Goal: Answer question/provide support

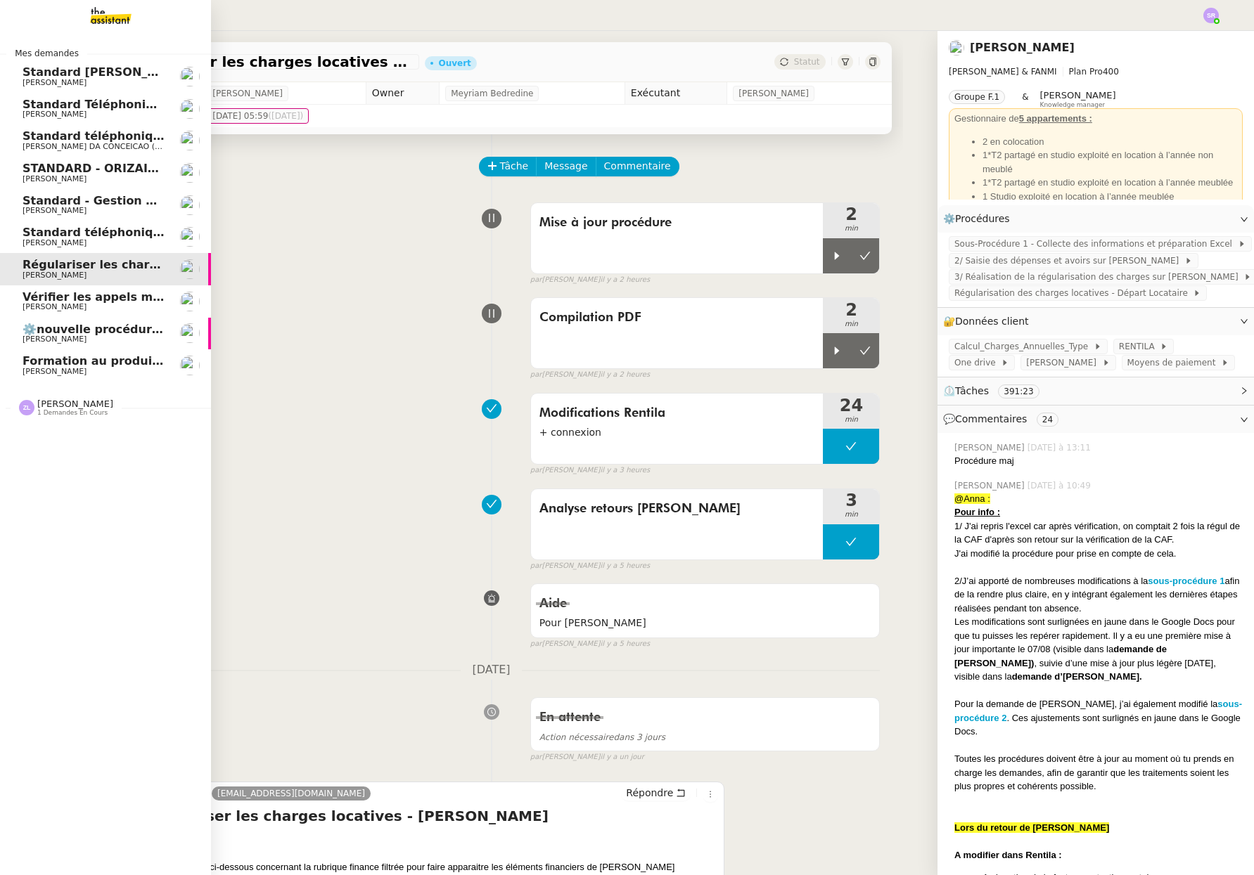
click at [27, 235] on span "Standard téléphonique - [DATE]" at bounding box center [122, 232] width 201 height 13
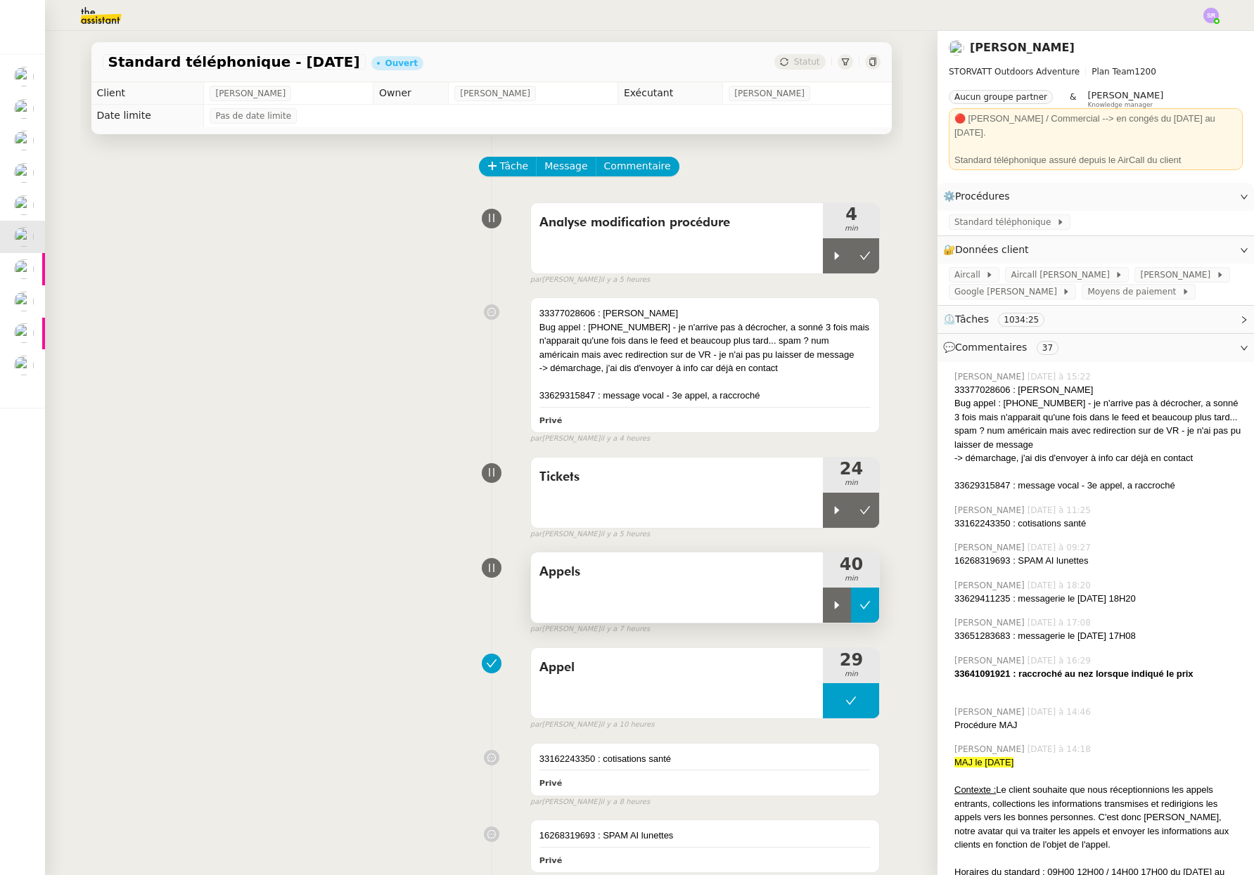
click at [851, 613] on button at bounding box center [865, 605] width 28 height 35
click at [858, 509] on button at bounding box center [865, 510] width 28 height 35
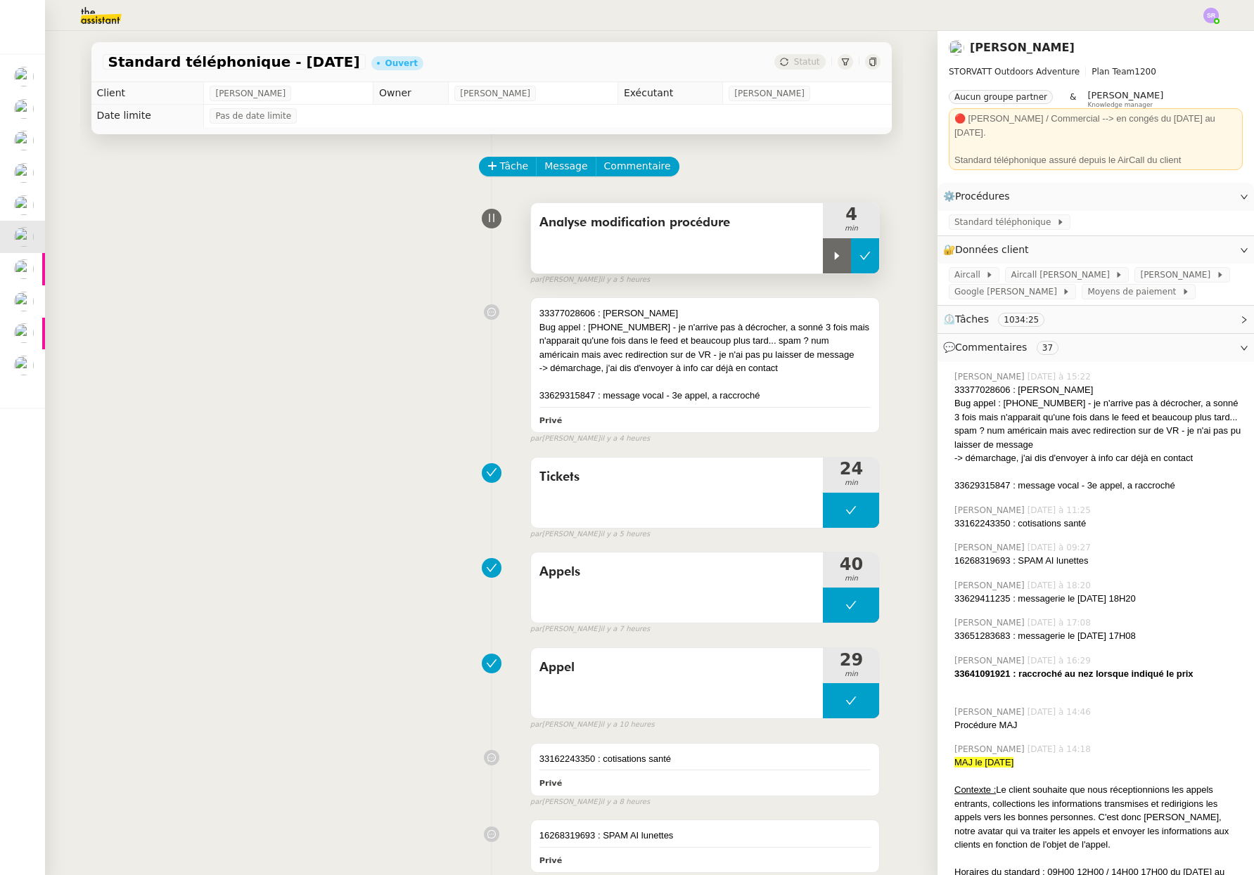
click at [859, 259] on icon at bounding box center [864, 255] width 11 height 11
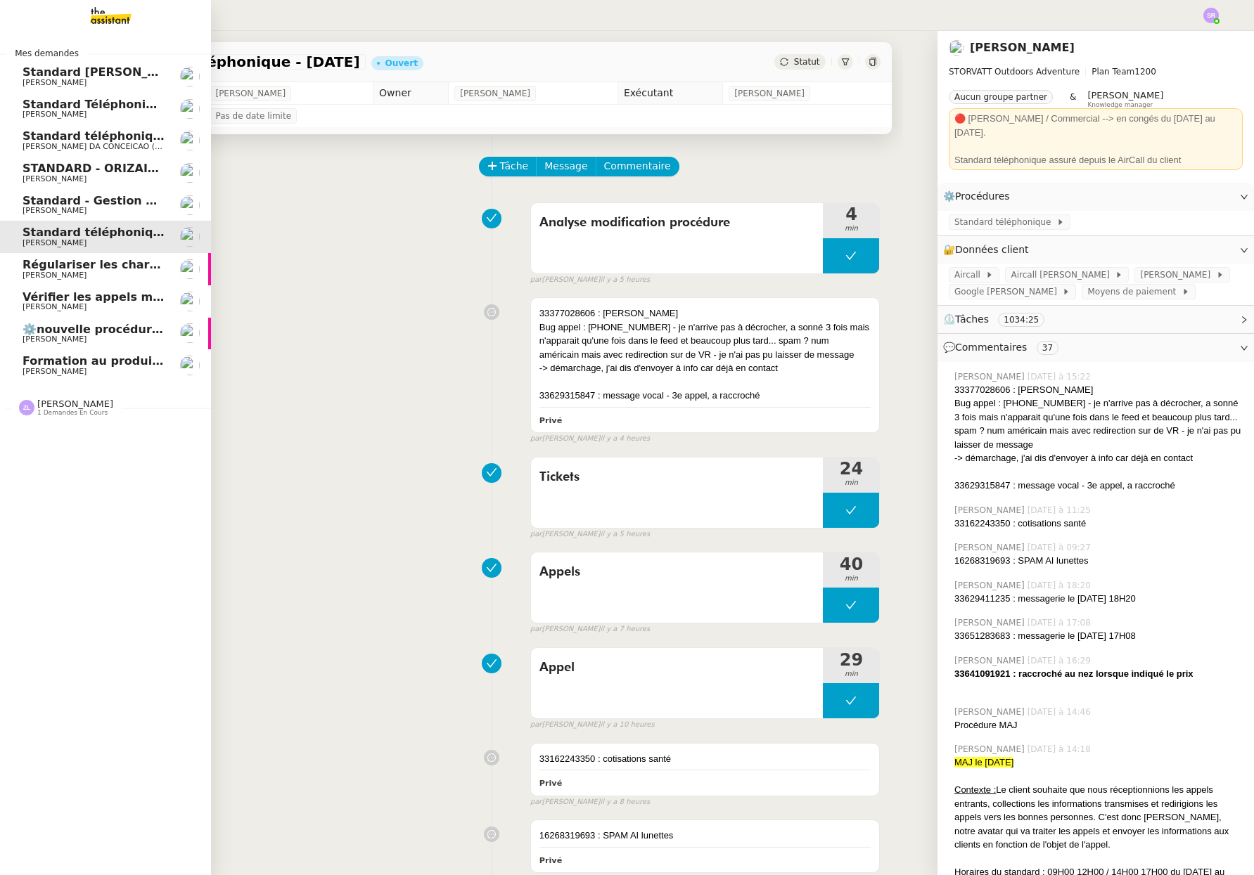
click at [97, 270] on span "Régulariser les charges locatives de [PERSON_NAME]" at bounding box center [191, 264] width 338 height 13
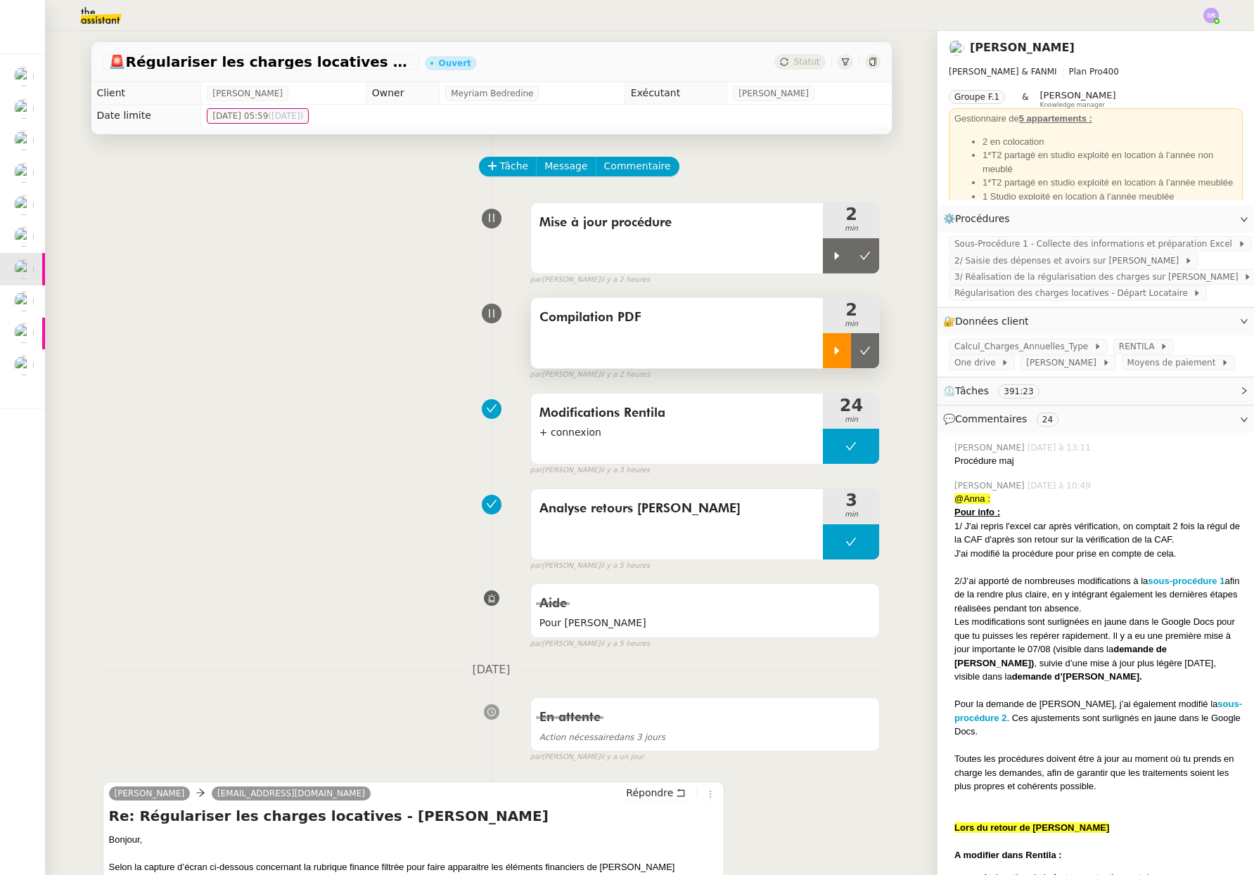
click at [831, 356] on icon at bounding box center [836, 350] width 11 height 11
click at [845, 354] on icon at bounding box center [850, 350] width 11 height 11
click at [831, 354] on icon at bounding box center [836, 350] width 11 height 11
click at [826, 354] on div at bounding box center [851, 350] width 56 height 35
click at [311, 459] on div "Modifications Rentila + connexion 24 min false par [PERSON_NAME] il y a 3 heures" at bounding box center [492, 432] width 778 height 90
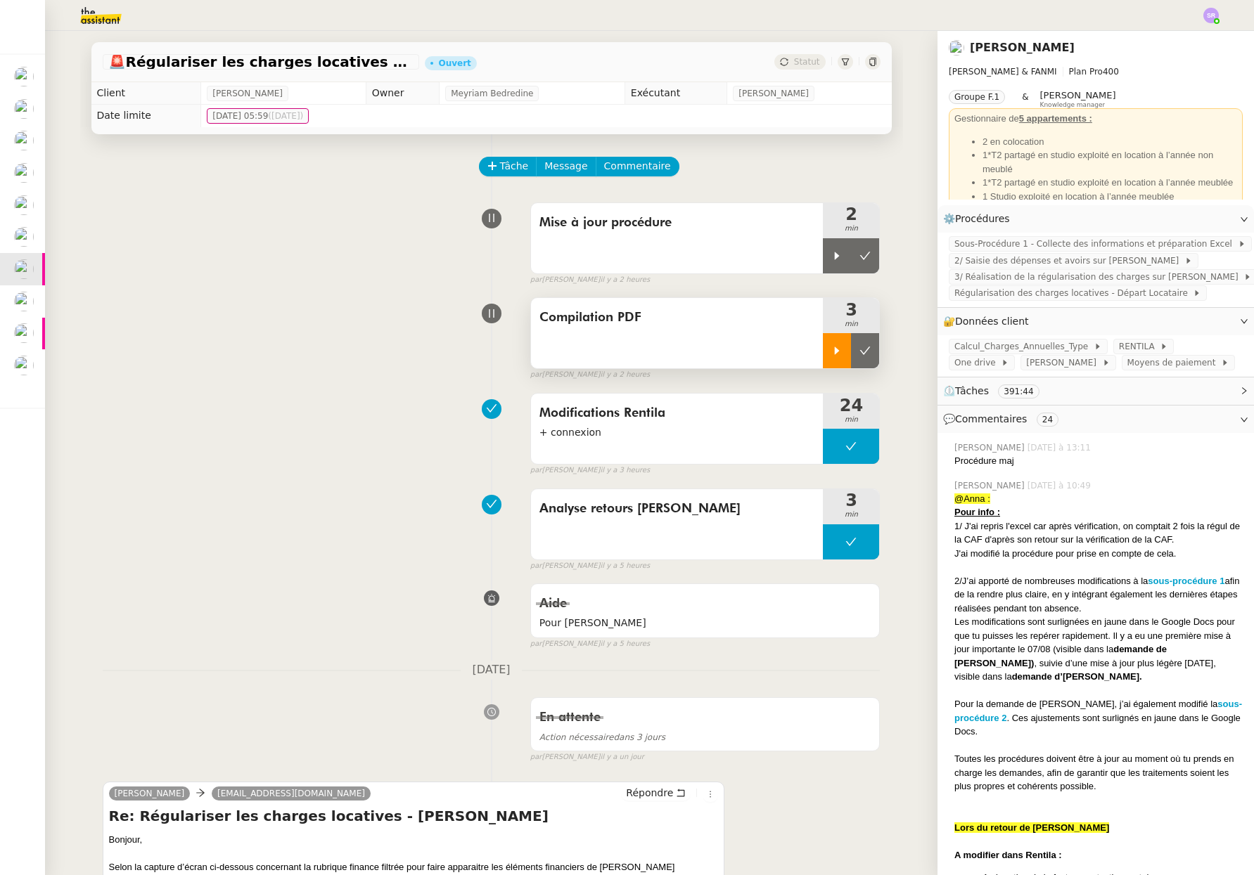
click at [831, 349] on icon at bounding box center [836, 350] width 11 height 11
click at [845, 352] on icon at bounding box center [850, 350] width 11 height 11
click at [831, 354] on icon at bounding box center [836, 350] width 11 height 11
click at [847, 355] on div at bounding box center [851, 350] width 56 height 35
click at [857, 356] on button at bounding box center [865, 350] width 28 height 35
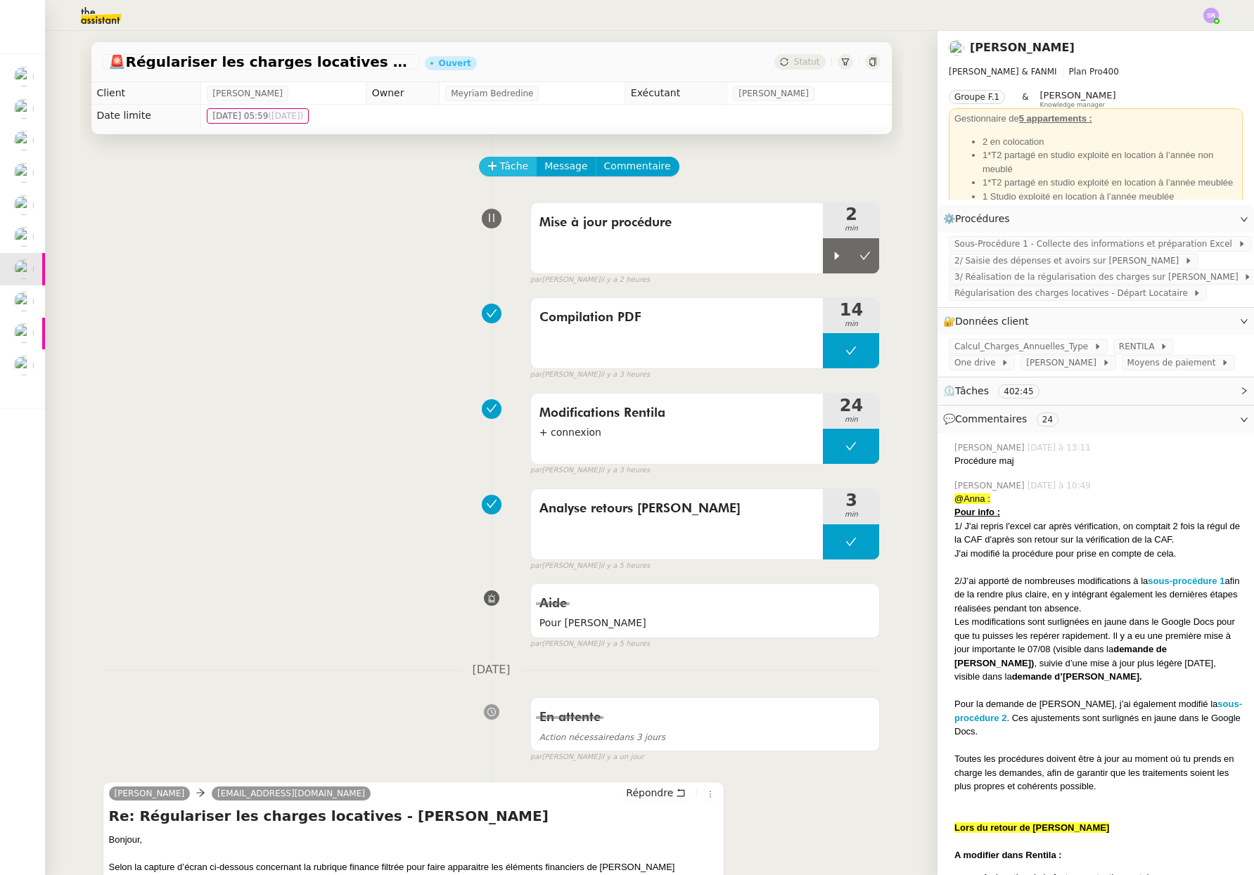
click at [500, 172] on span "Tâche" at bounding box center [514, 166] width 29 height 16
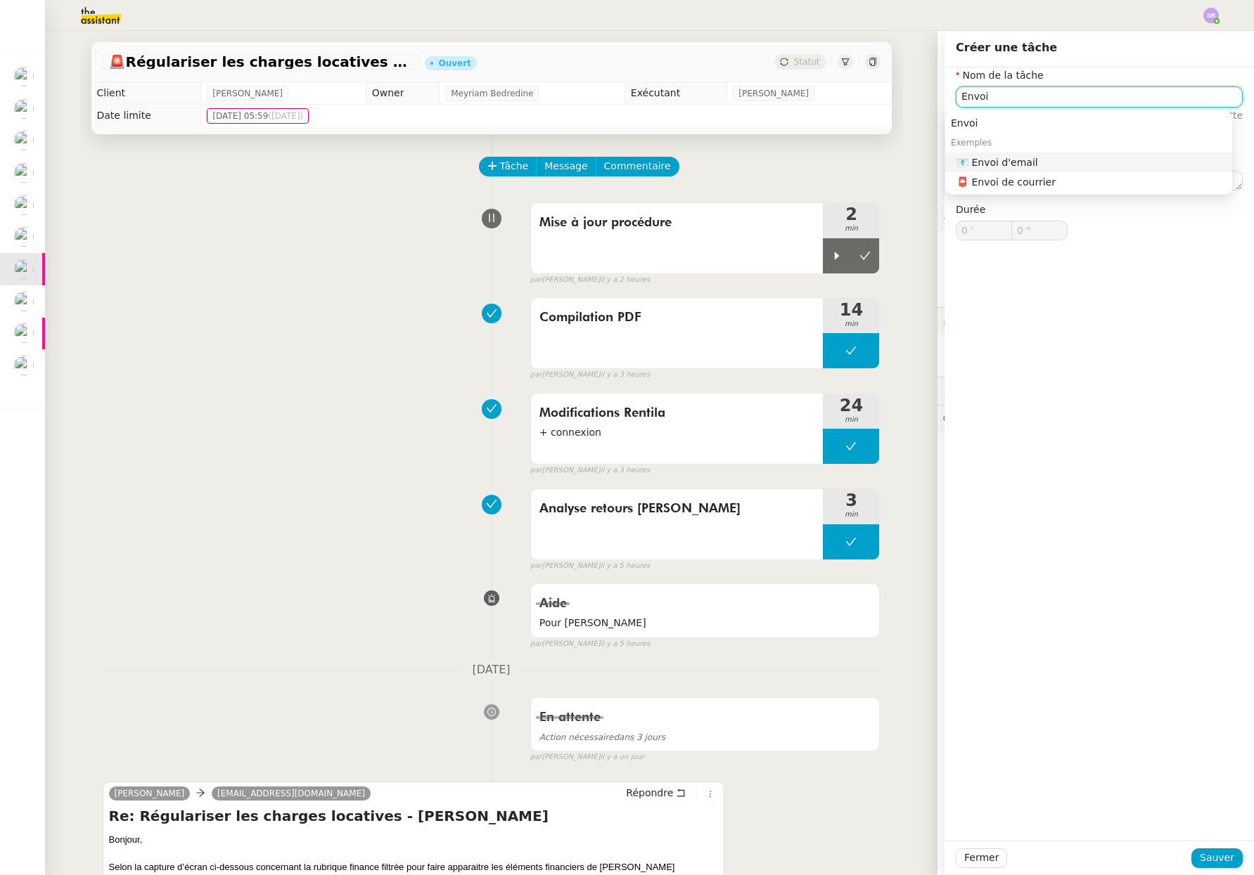
click at [1009, 165] on div "📧 Envoi d'email" at bounding box center [1091, 162] width 270 height 13
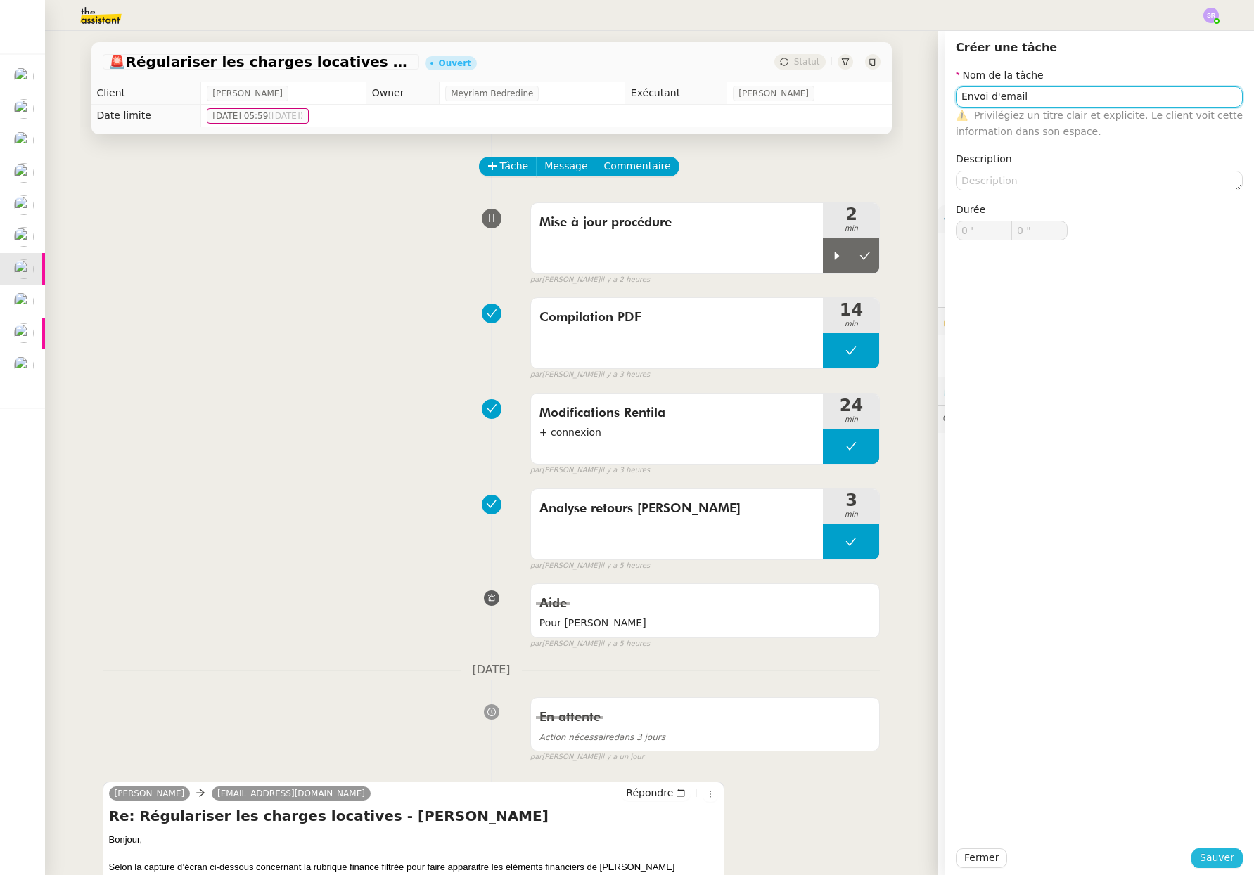
type input "Envoi d'email"
click at [1201, 857] on span "Sauver" at bounding box center [1216, 858] width 34 height 16
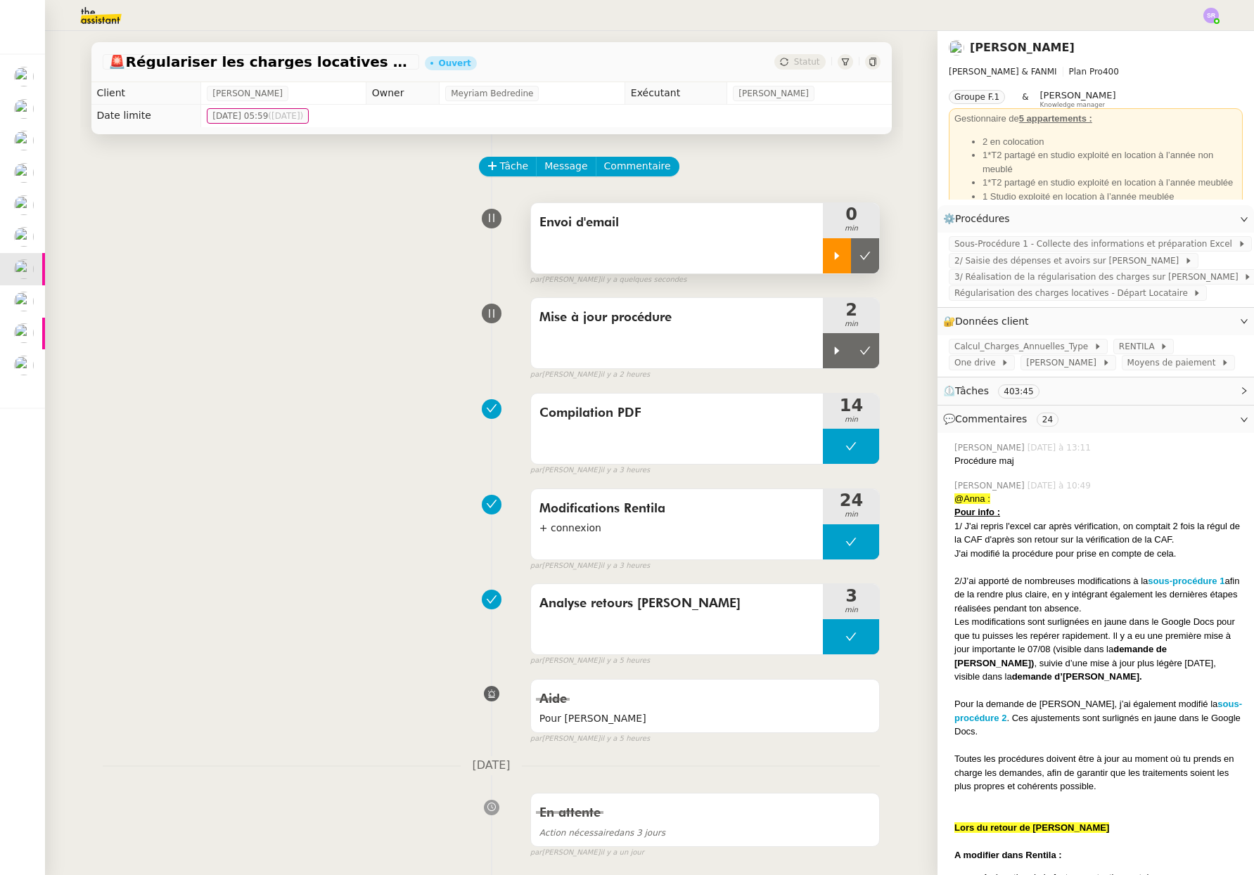
click at [823, 270] on div at bounding box center [837, 255] width 28 height 35
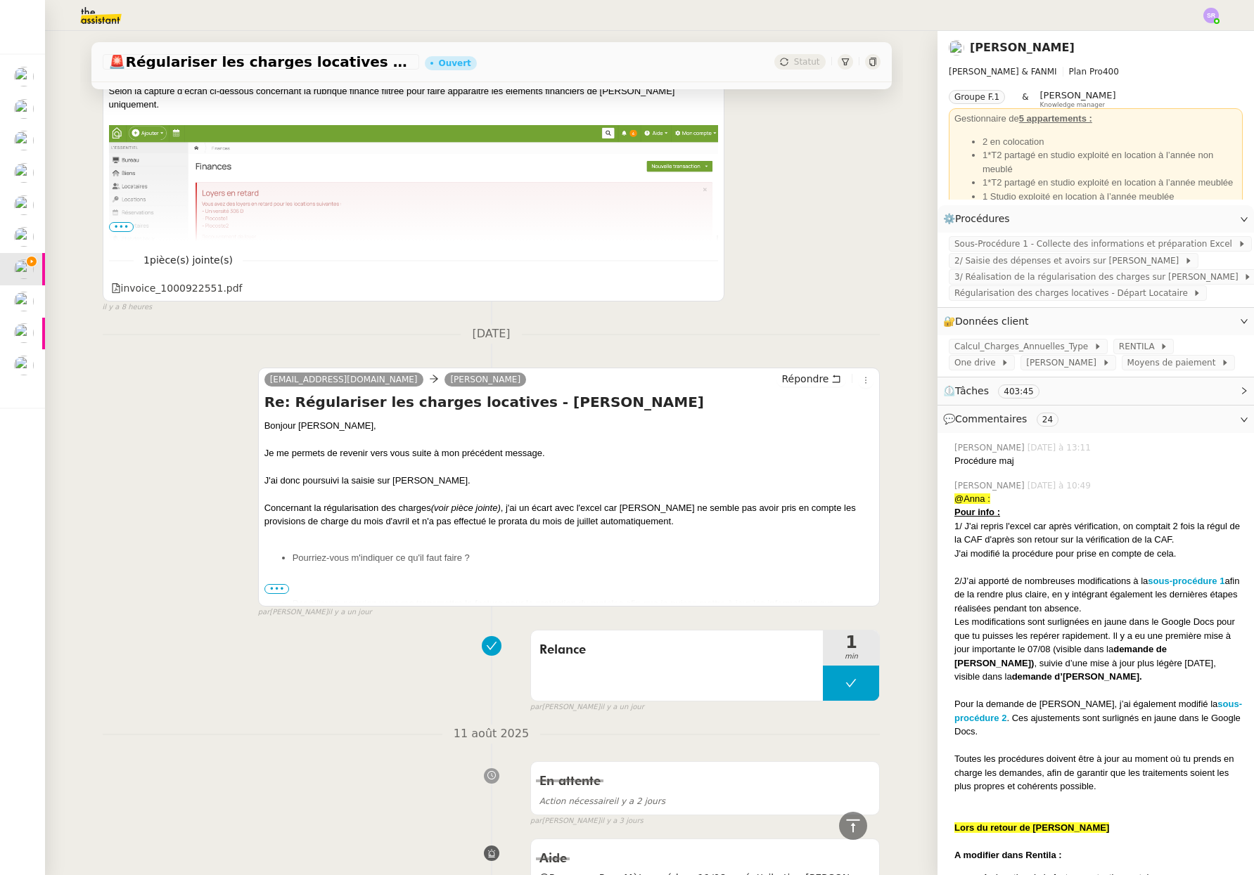
scroll to position [565, 0]
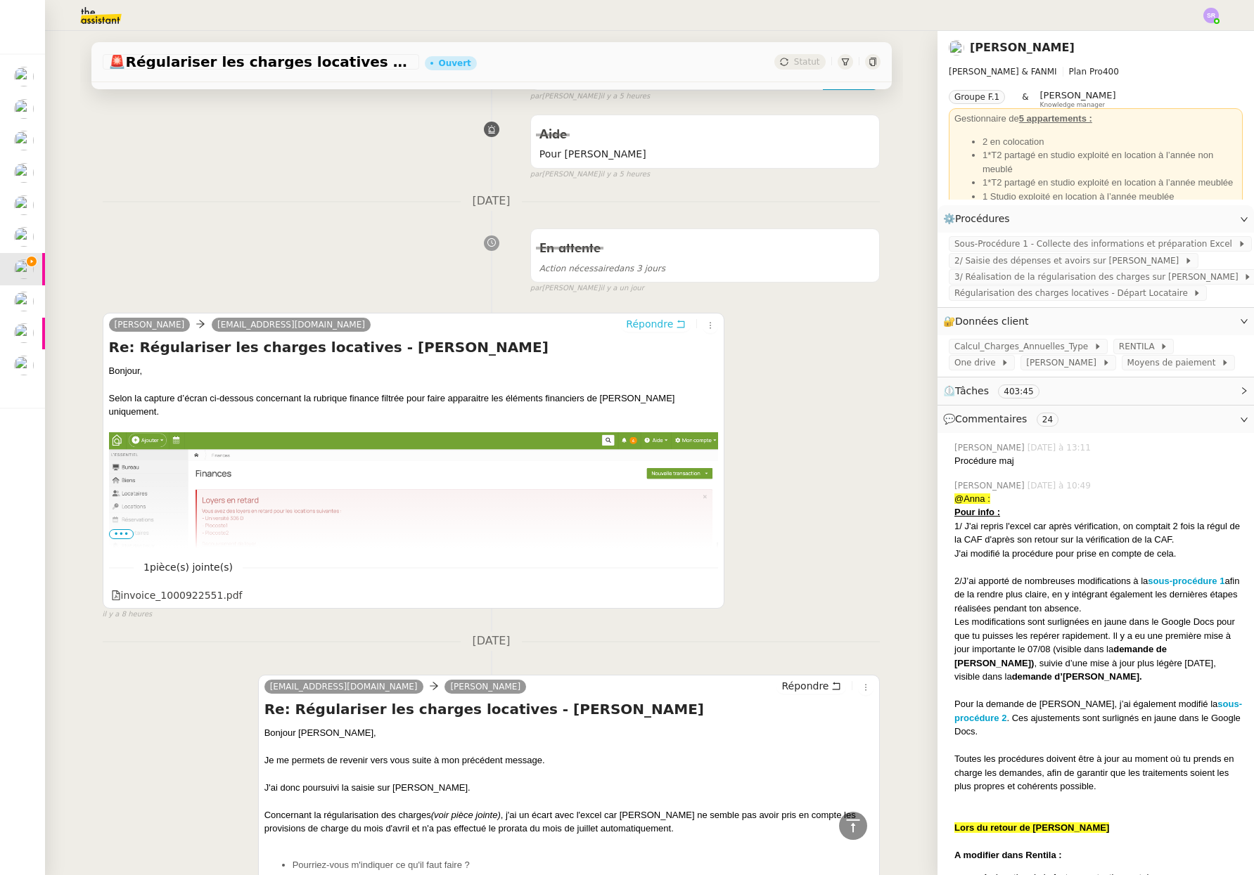
click at [639, 319] on span "Répondre" at bounding box center [649, 324] width 47 height 14
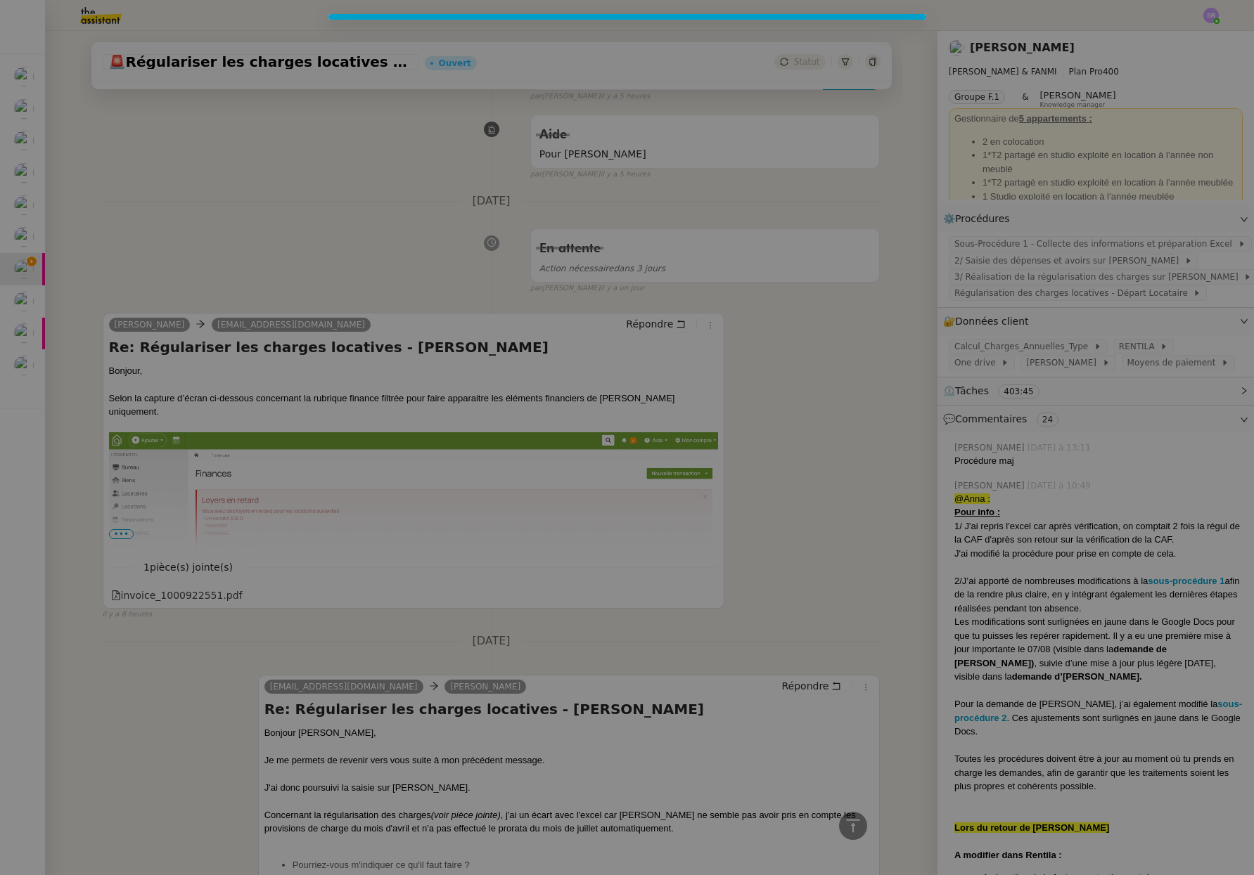
scroll to position [671, 0]
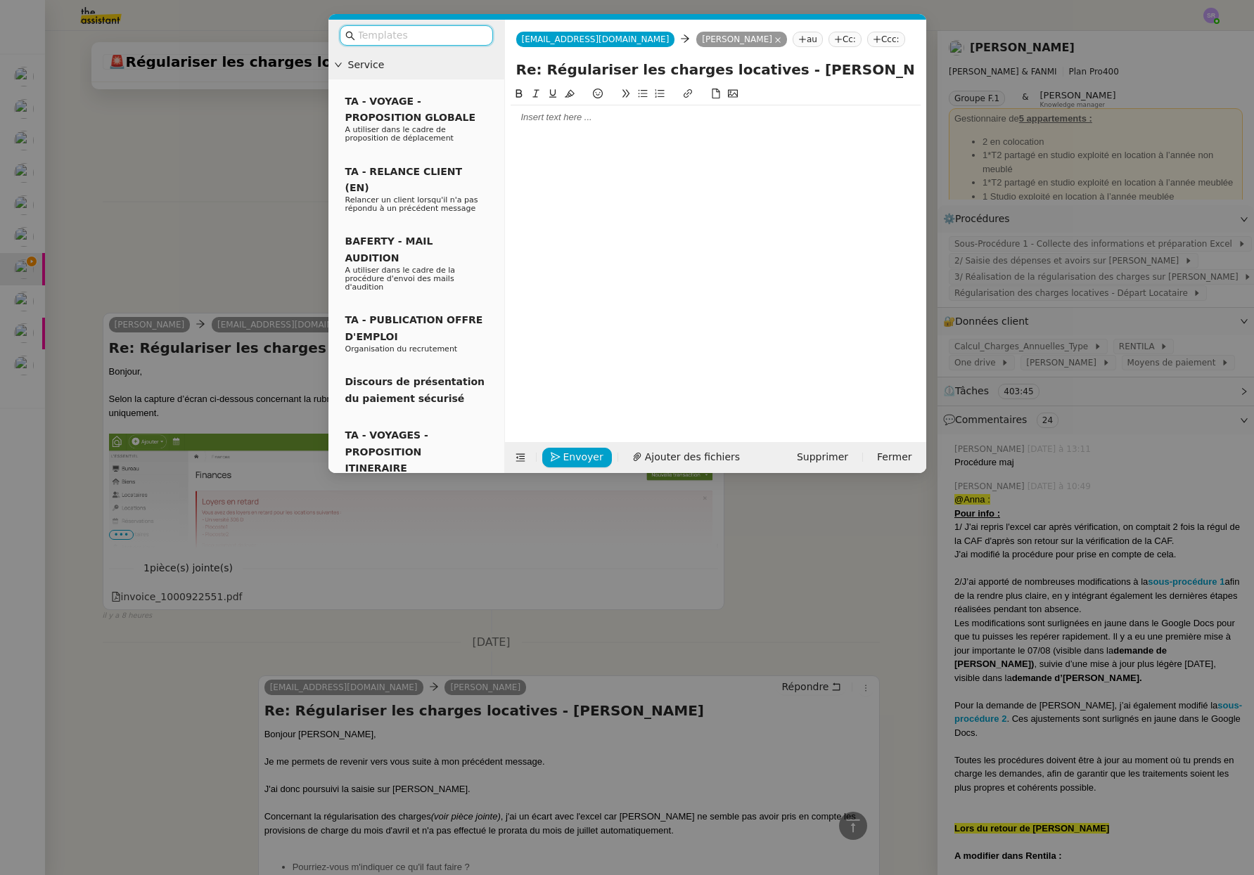
click at [638, 129] on div at bounding box center [715, 117] width 410 height 24
click at [706, 147] on div "Je vous remercie pour l'ensemble de vos retours." at bounding box center [715, 143] width 410 height 13
click at [263, 577] on nz-modal-container "Service TA - VOYAGE - PROPOSITION GLOBALE A utiliser dans le cadre de propositi…" at bounding box center [627, 437] width 1254 height 875
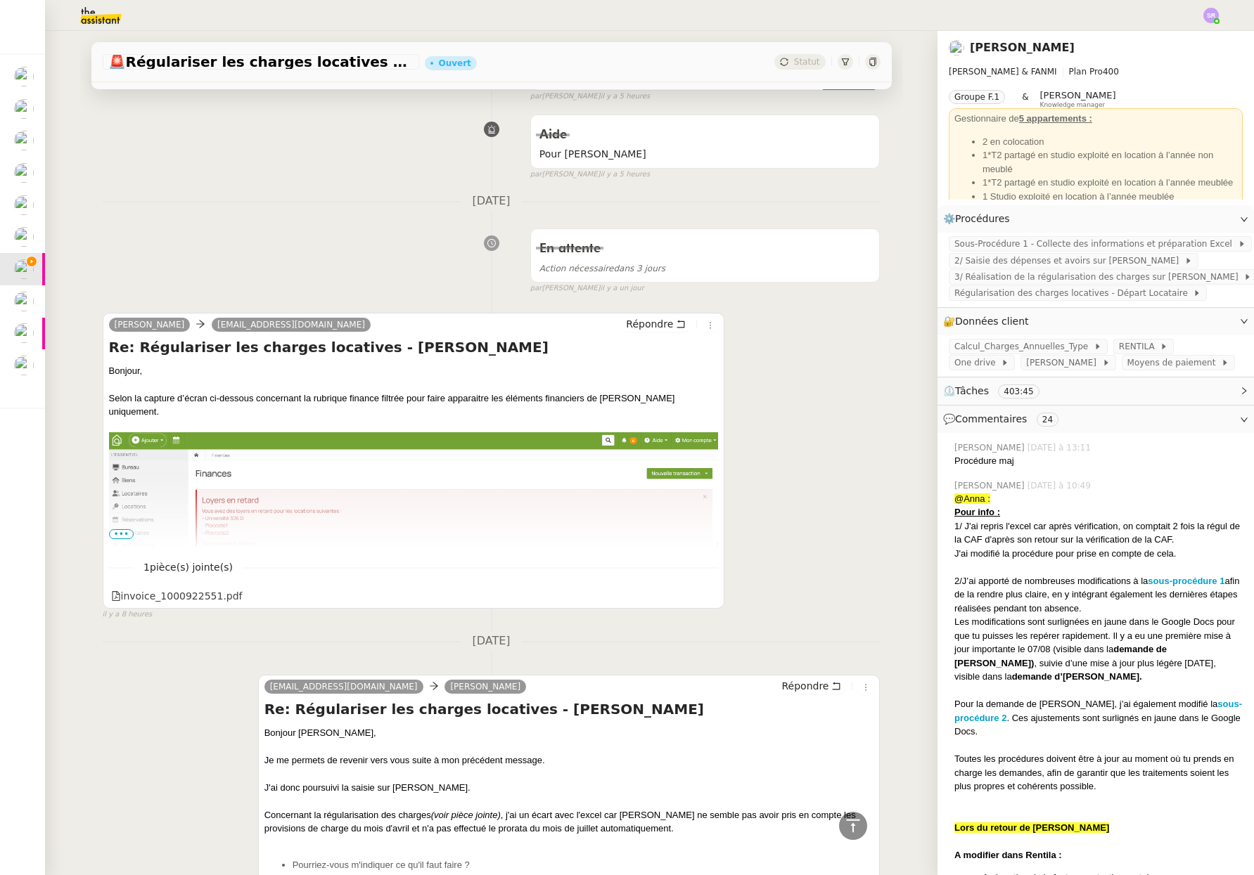
click at [117, 535] on span "•••" at bounding box center [121, 534] width 25 height 10
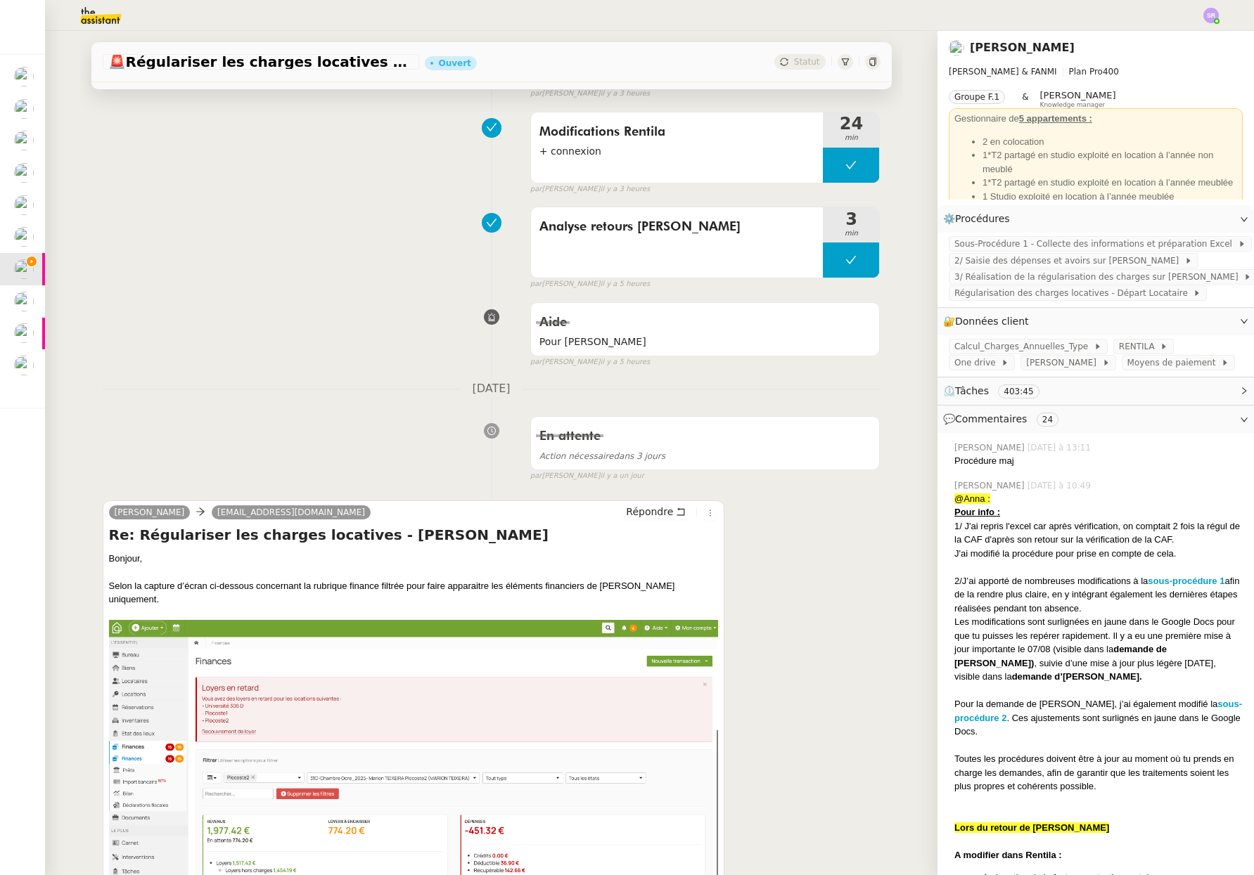
scroll to position [0, 0]
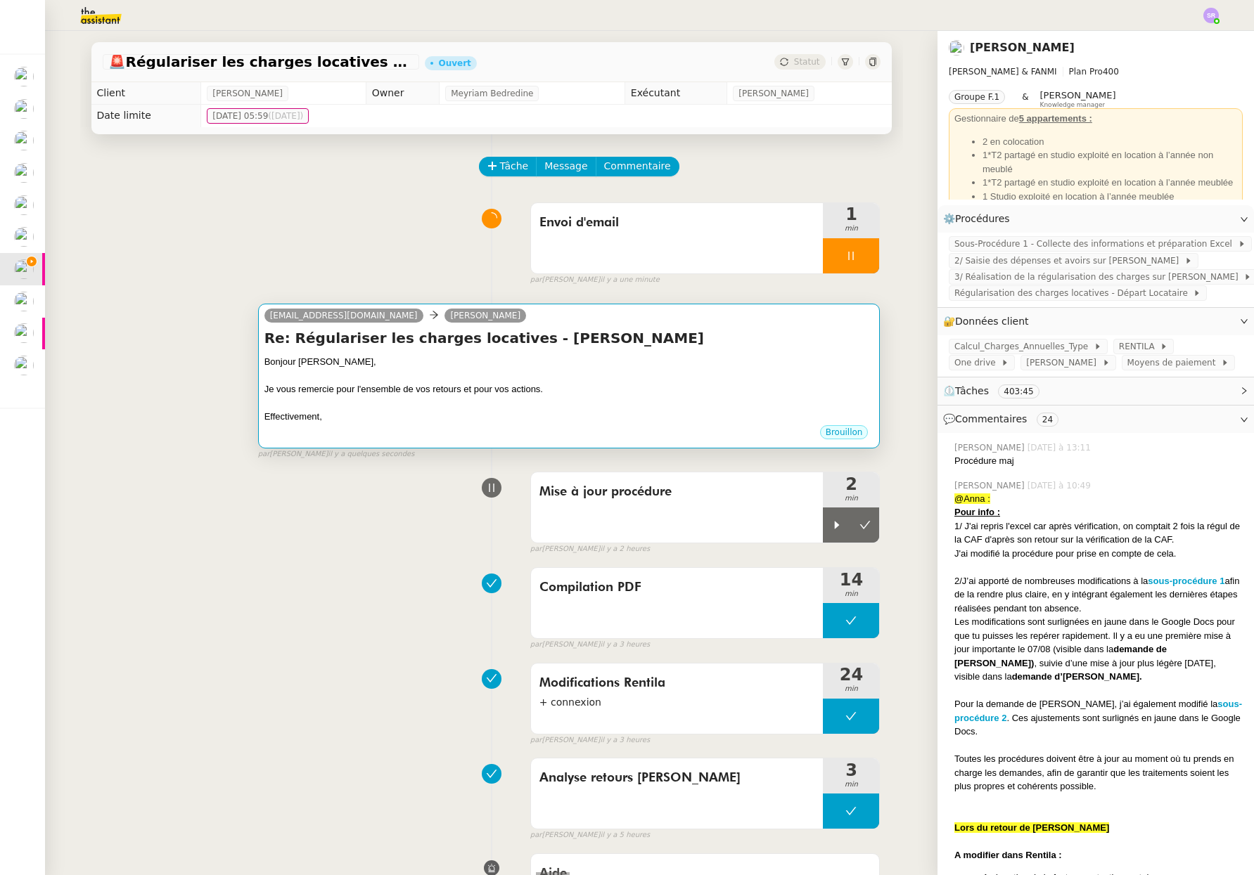
click at [510, 399] on div at bounding box center [569, 404] width 610 height 14
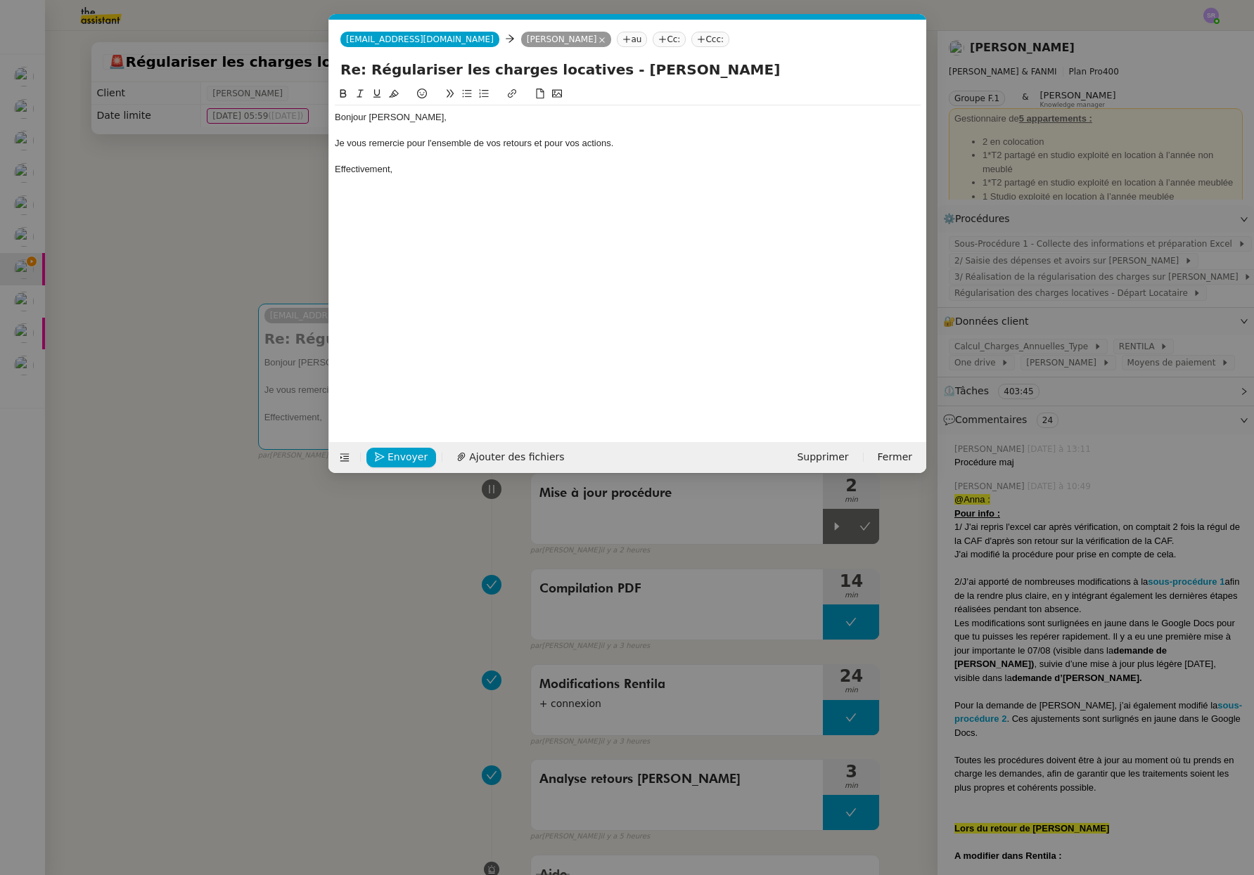
scroll to position [0, 30]
click at [471, 169] on div "Effectivement," at bounding box center [628, 169] width 586 height 13
drag, startPoint x: 423, startPoint y: 172, endPoint x: 638, endPoint y: 244, distance: 226.3
click at [318, 170] on nz-modal-container "Service TA - VOYAGE - PROPOSITION GLOBALE A utiliser dans le cadre de propositi…" at bounding box center [627, 437] width 1254 height 875
click at [432, 171] on div "Je me suis permise de mettre le loyer" at bounding box center [628, 169] width 586 height 13
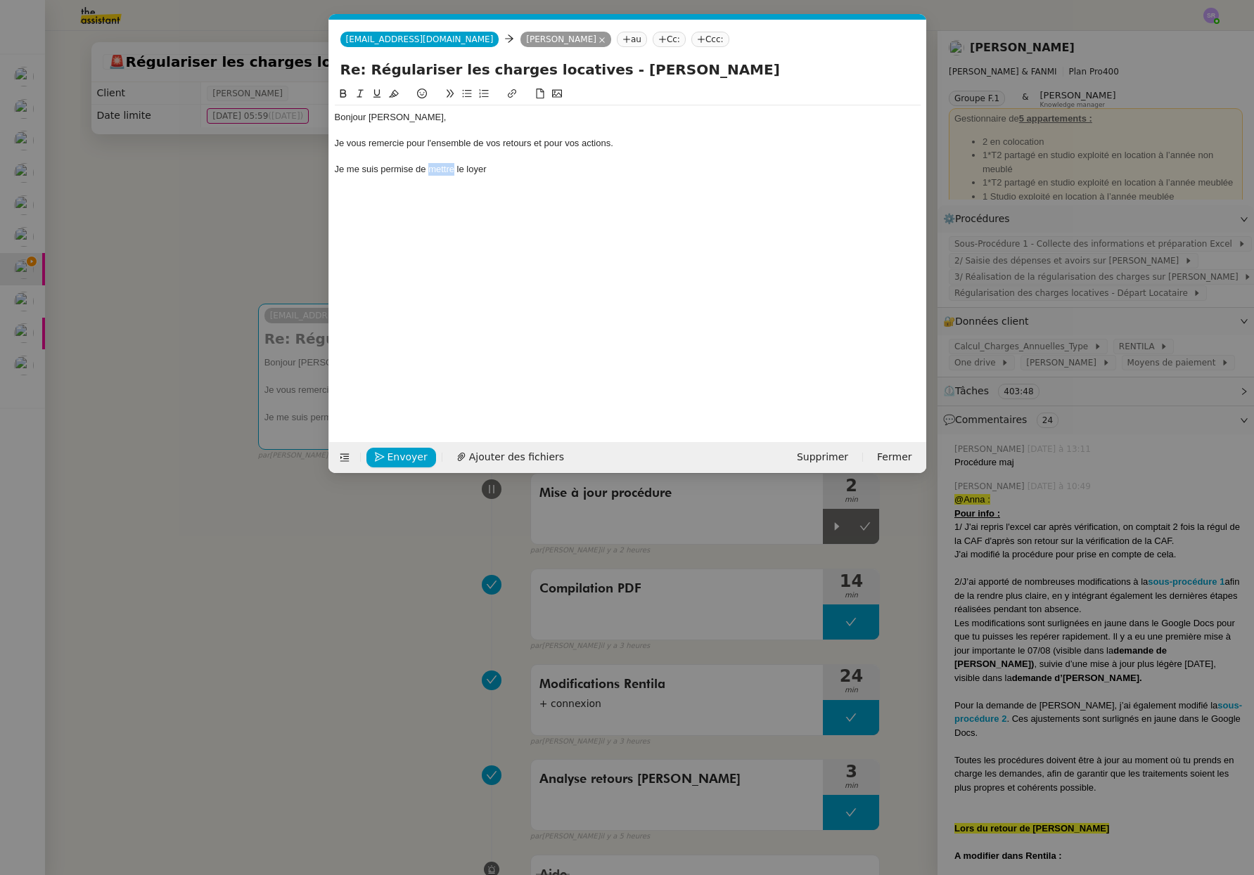
click at [432, 171] on div "Je me suis permise de mettre le loyer" at bounding box center [628, 169] width 586 height 13
click at [236, 562] on nz-modal-container "Service TA - VOYAGE - PROPOSITION GLOBALE A utiliser dans le cadre de propositi…" at bounding box center [627, 437] width 1254 height 875
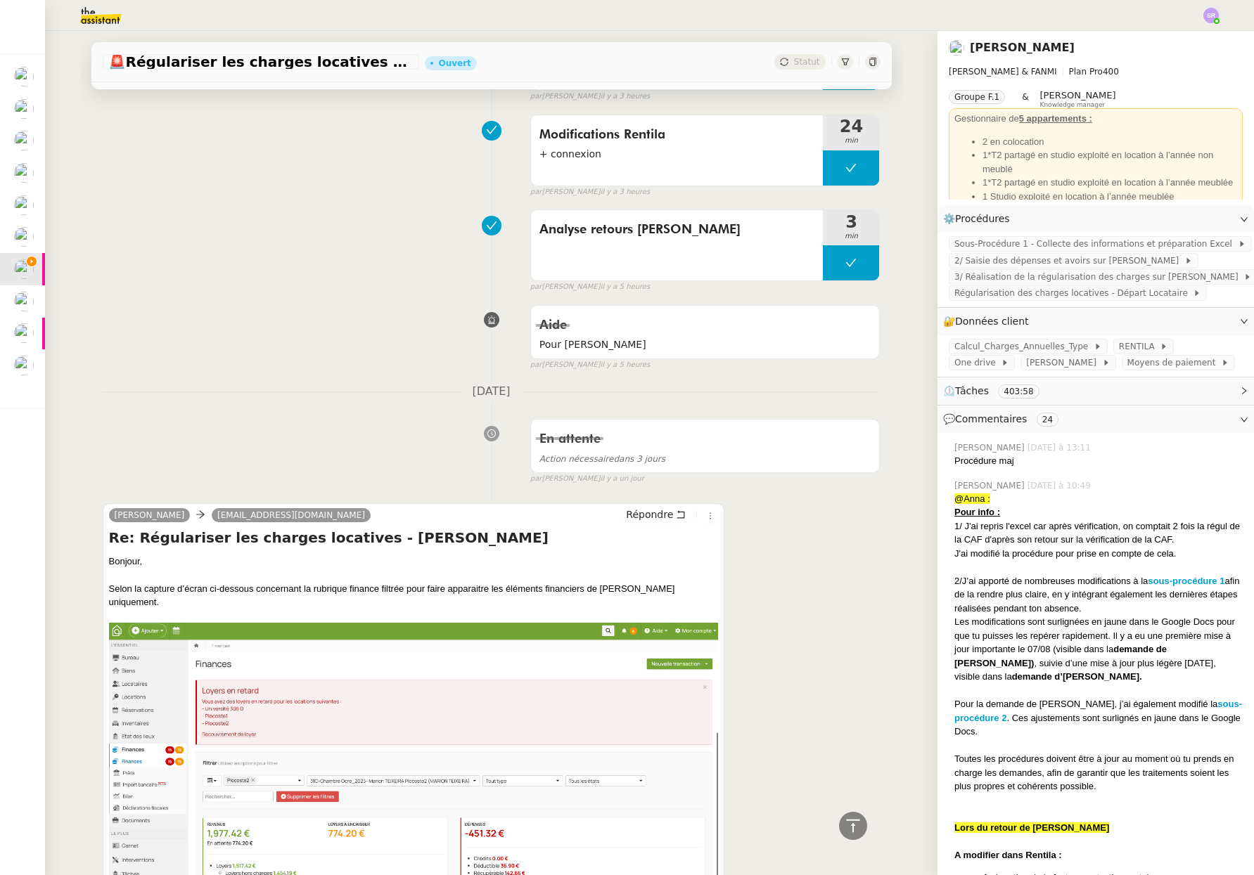
scroll to position [0, 0]
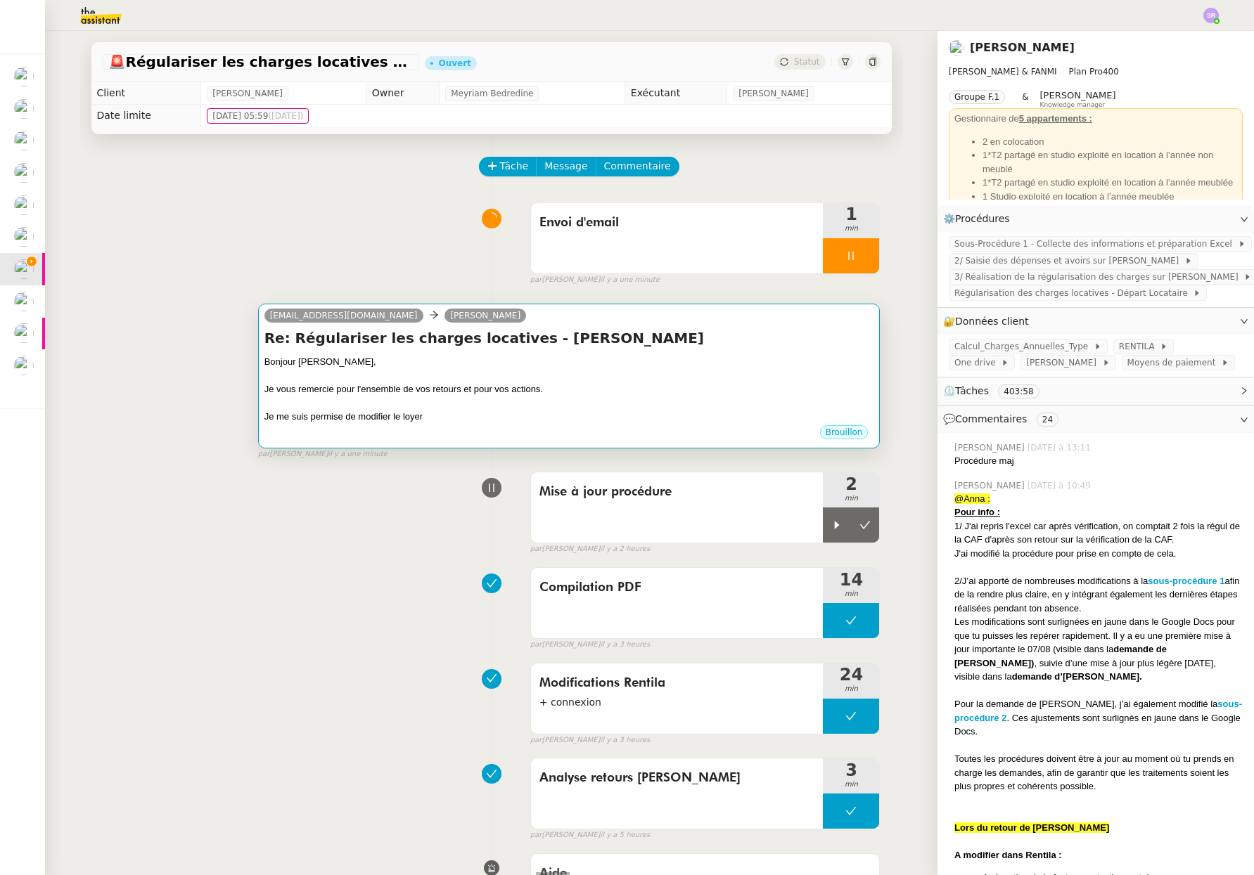
click at [560, 397] on div at bounding box center [569, 404] width 610 height 14
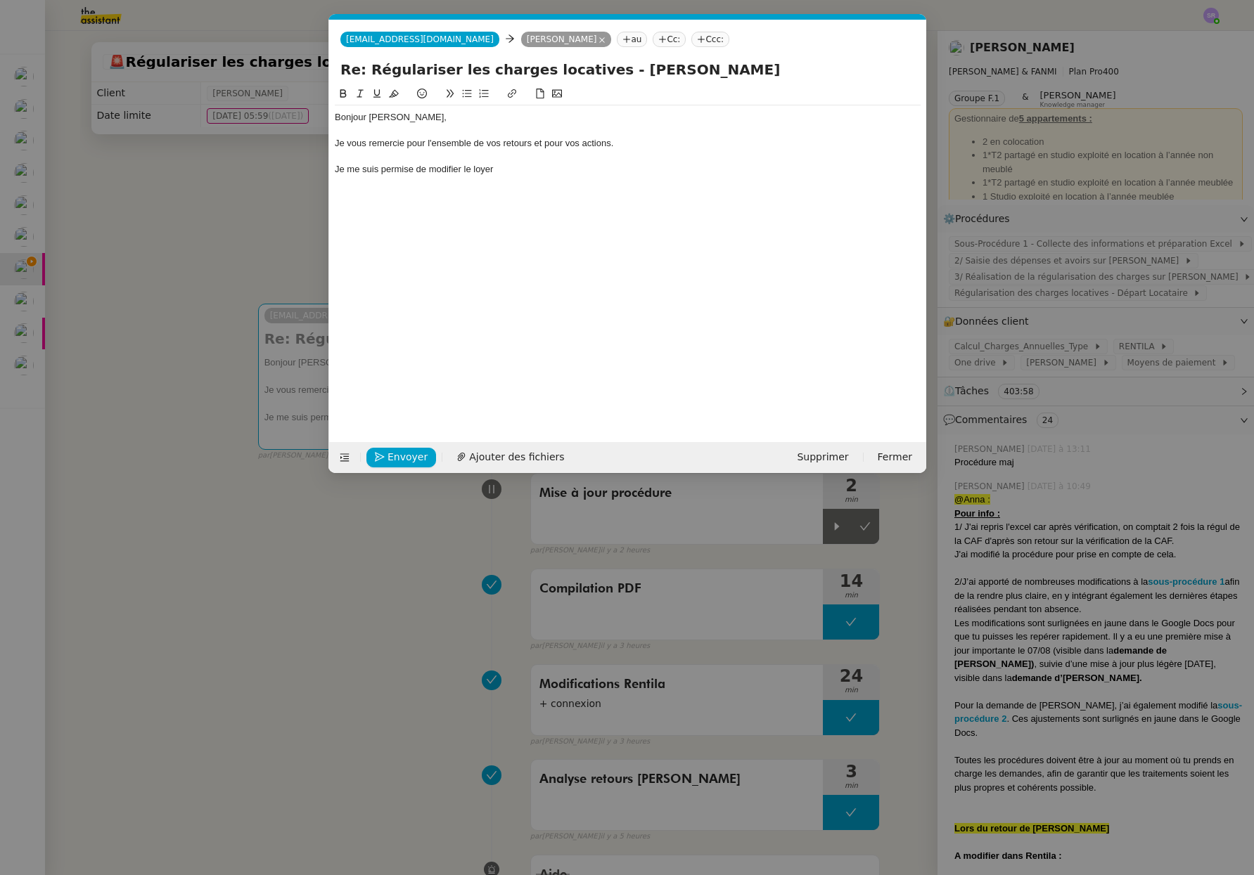
scroll to position [0, 30]
click at [555, 173] on div "Je me suis permise de modifier le loyer" at bounding box center [628, 169] width 586 height 13
drag, startPoint x: 371, startPoint y: 174, endPoint x: 383, endPoint y: 172, distance: 12.7
click at [371, 174] on div "Je me suis permise de modifier le loyer l'état du loyé d'avril en "Payé" afin q…" at bounding box center [628, 169] width 586 height 13
click at [480, 172] on div "Je me suis permise de modifier le loyer l'état du loyé d'avril en "Payé" afin q…" at bounding box center [628, 169] width 586 height 13
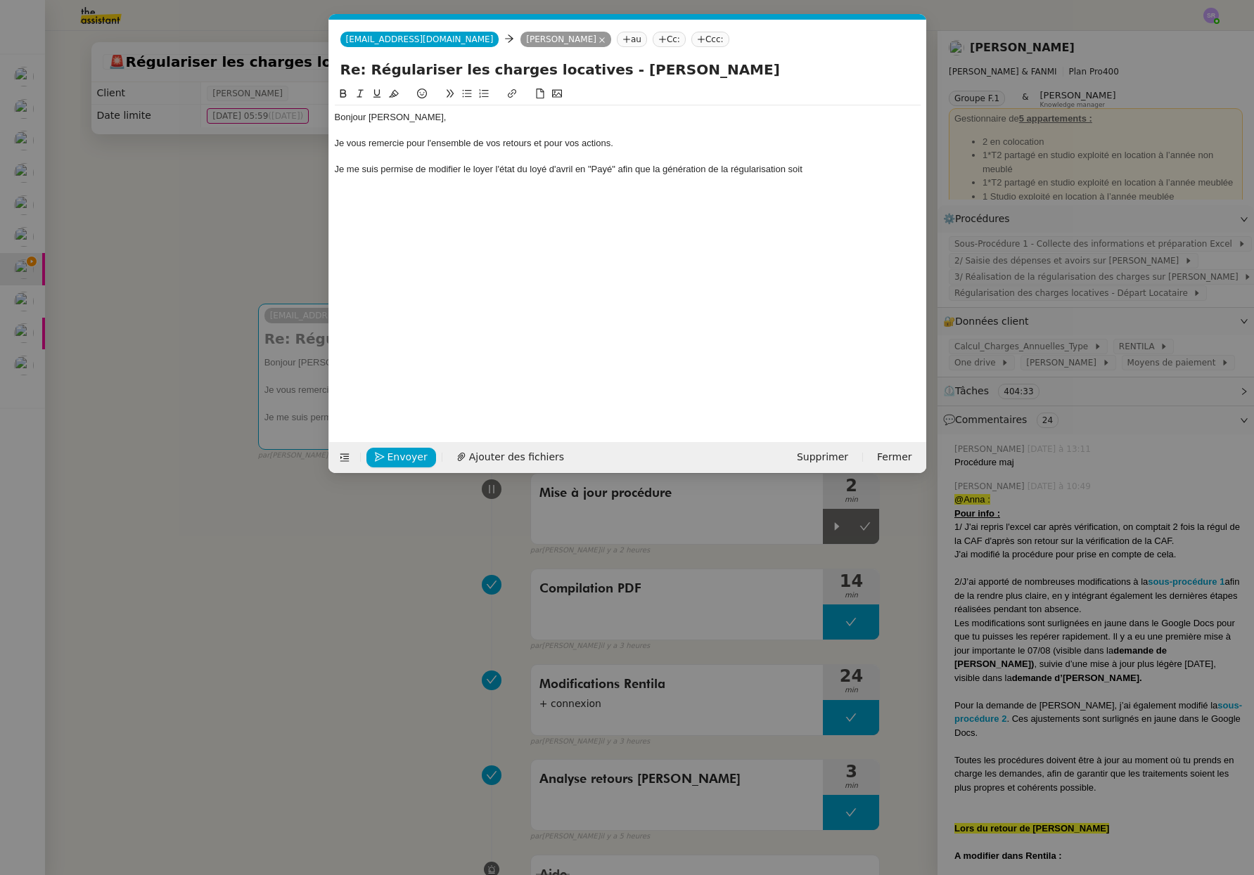
click at [537, 168] on div "Je me suis permise de modifier le loyer l'état du loyé d'avril en "Payé" afin q…" at bounding box center [628, 169] width 586 height 13
click at [464, 170] on div "Je me suis permise de modifier le loyer l'état du loyé d'avril en "Payé" afin q…" at bounding box center [628, 169] width 586 height 13
click at [494, 169] on div "Je me suis permise de modifier le loyer l'état du loyé d'avril en "Payé" afin q…" at bounding box center [628, 169] width 586 height 13
click at [546, 169] on div "Je me suis permise de modifier le loyer l'état du loyé d'avril en "Payé" afin q…" at bounding box center [628, 169] width 586 height 13
drag, startPoint x: 464, startPoint y: 169, endPoint x: 494, endPoint y: 169, distance: 30.2
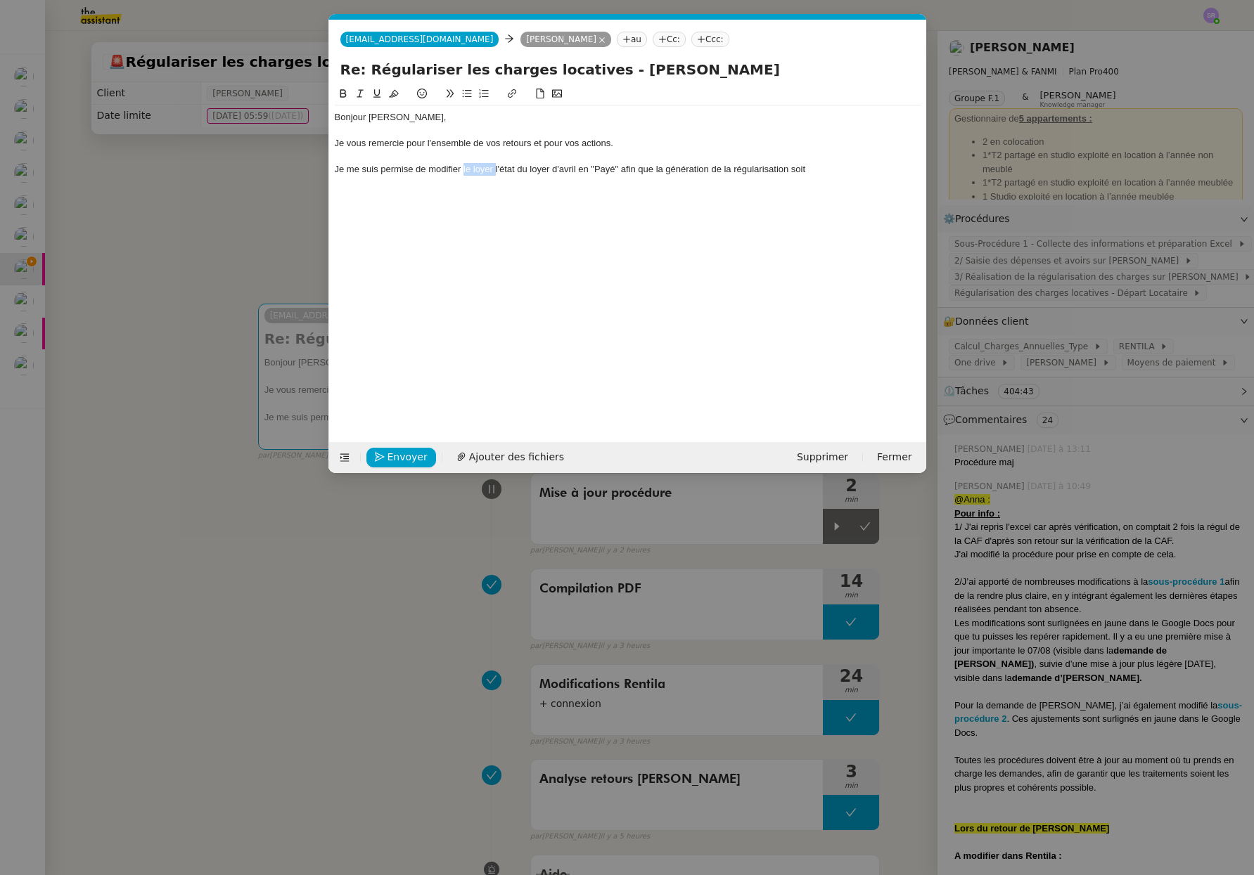
click at [494, 169] on div "Je me suis permise de modifier le loyer l'état du loyer d'avril en "Payé" afin …" at bounding box center [628, 169] width 586 height 13
click at [640, 174] on div "Je me suis permise de modifier l'état du loyer d'avril en "Payé" afin que la gé…" at bounding box center [628, 169] width 586 height 13
click at [578, 171] on div "Je me suis permise de modifier l'état du loyer d'avril en "Payé" afin que la gé…" at bounding box center [628, 169] width 586 height 13
click at [574, 171] on div "Je me suis permise de modifier l'état du loyer d'avril en "Payé" afin que la gé…" at bounding box center [628, 169] width 586 height 13
click at [788, 170] on div "Je me suis permise de modifier l'état du loyer d'avril en "Payé" afin que la gé…" at bounding box center [628, 169] width 586 height 13
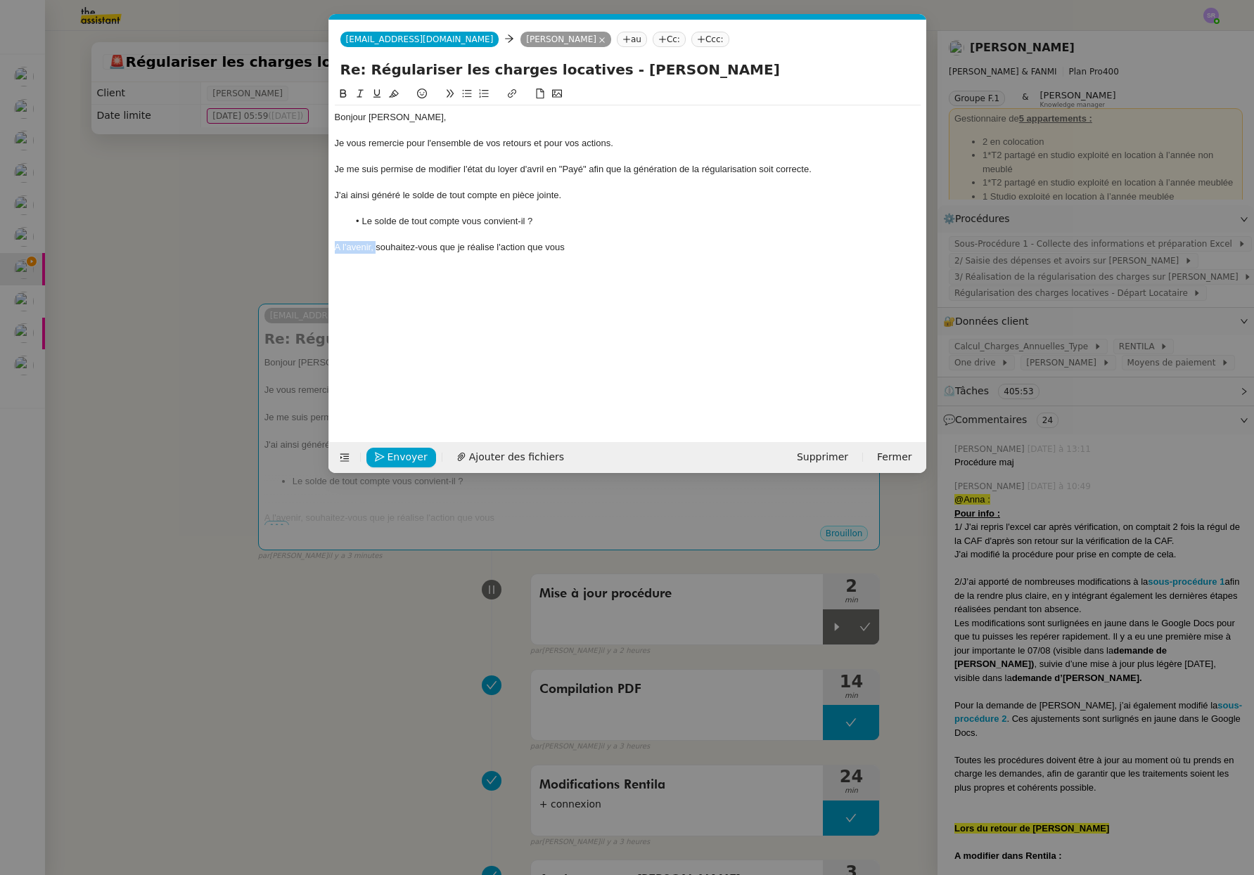
drag, startPoint x: 375, startPoint y: 249, endPoint x: 314, endPoint y: 247, distance: 61.2
click at [314, 247] on nz-modal-container "Service TA - VOYAGE - PROPOSITION GLOBALE A utiliser dans le cadre de propositi…" at bounding box center [627, 437] width 1254 height 875
click at [473, 251] on div "Souhaitez-vous que je réalise l'action que vous" at bounding box center [628, 247] width 586 height 13
drag, startPoint x: 416, startPoint y: 250, endPoint x: 634, endPoint y: 249, distance: 218.0
click at [634, 249] on div "Souhaitez-vous que je réalise l'action que vous" at bounding box center [628, 247] width 586 height 13
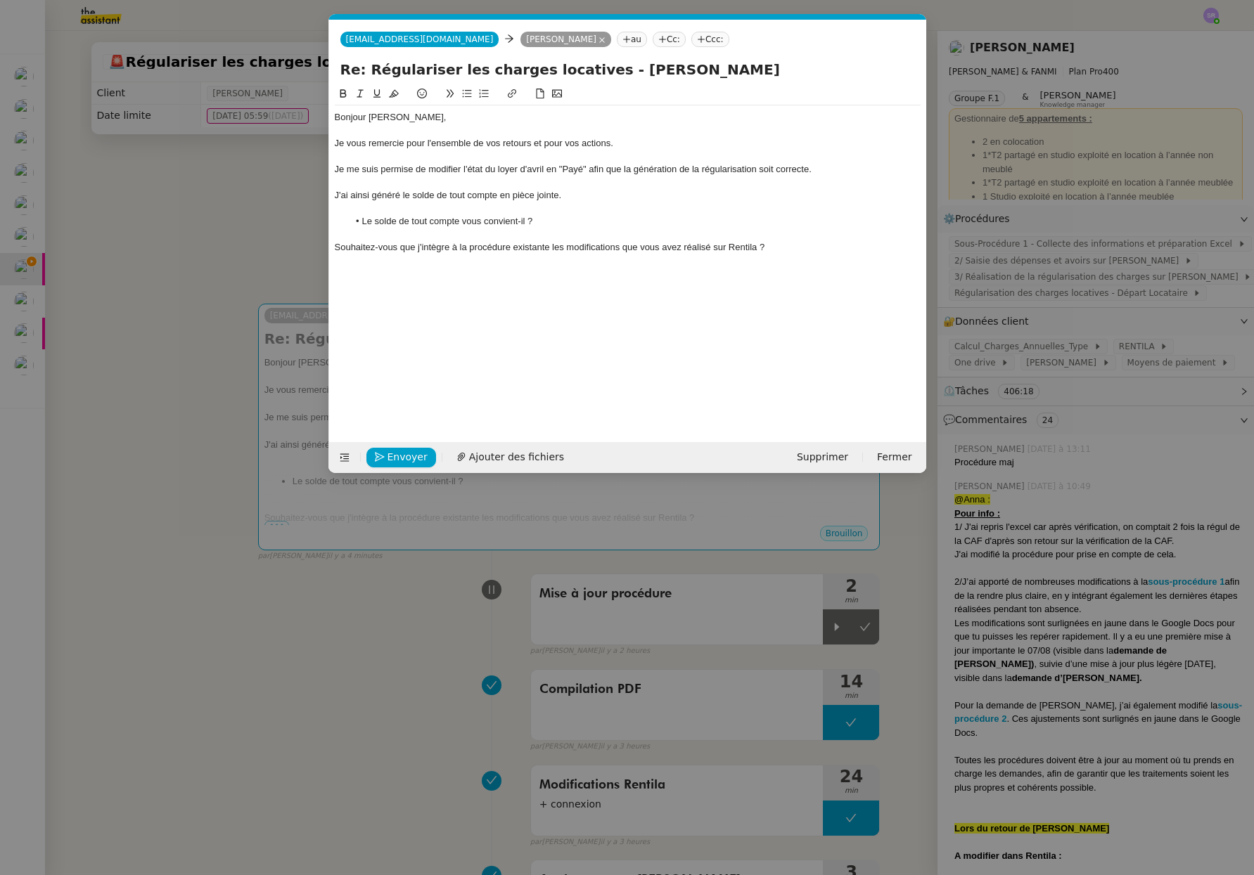
click at [336, 250] on div "Souhaitez-vous que j'intègre à la procédure existante les modifications que vou…" at bounding box center [628, 247] width 586 height 13
drag, startPoint x: 464, startPoint y: 94, endPoint x: 466, endPoint y: 122, distance: 28.2
click at [464, 94] on icon at bounding box center [467, 94] width 10 height 10
click at [461, 233] on div at bounding box center [628, 234] width 586 height 13
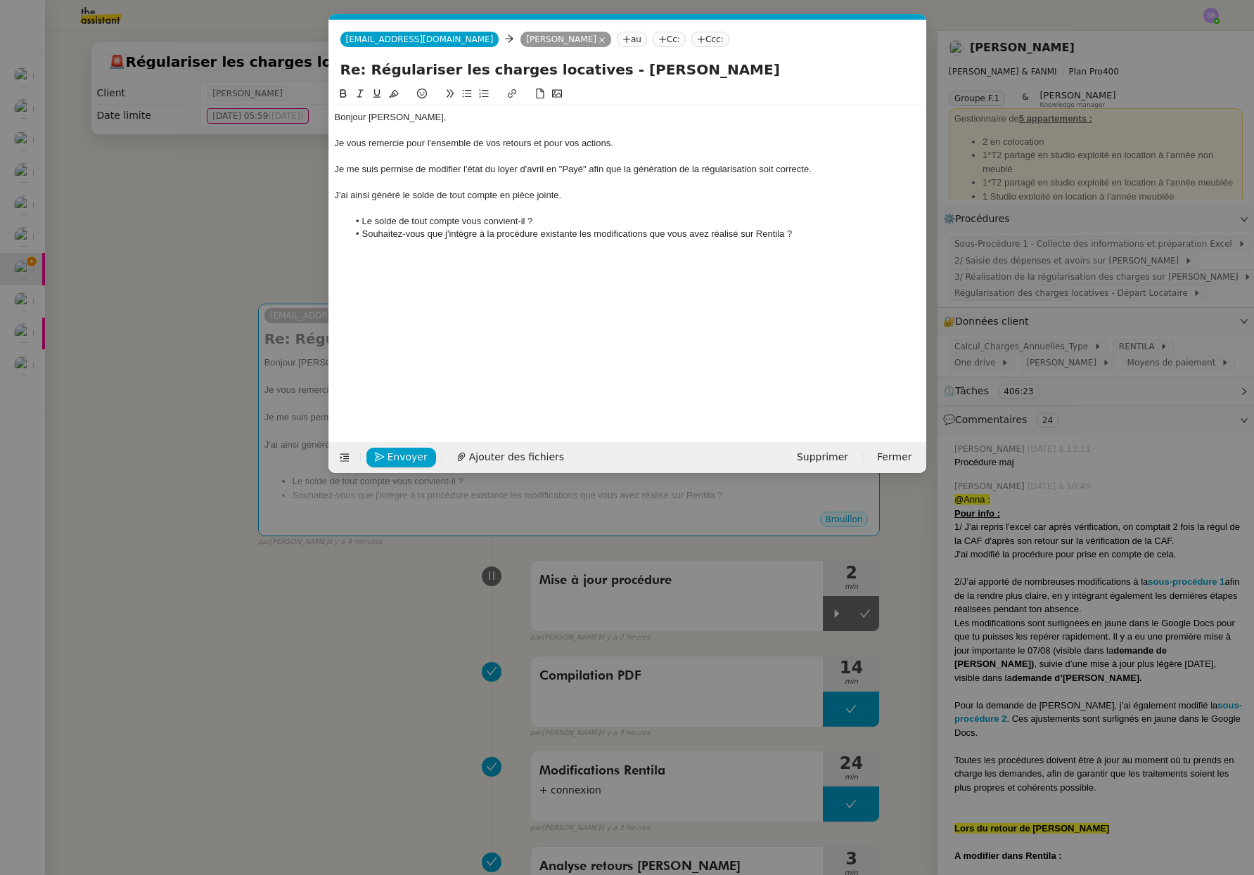
click at [837, 243] on div "Bonjour [PERSON_NAME], Je vous remercie pour l'ensemble de vos retours et pour …" at bounding box center [628, 175] width 586 height 141
click at [727, 240] on div "Bonjour [PERSON_NAME], Je vous remercie pour l'ensemble de vos retours et pour …" at bounding box center [628, 175] width 586 height 141
click at [725, 238] on li "Souhaitez-vous que j'intègre à la procédure existante les modifications que vou…" at bounding box center [634, 234] width 572 height 13
click at [0, 0] on lt-span "réalisé es" at bounding box center [0, 0] width 0 height 0
click at [806, 243] on div "Bonjour [PERSON_NAME], Je vous remercie pour l'ensemble de vos retours et pour …" at bounding box center [628, 175] width 586 height 141
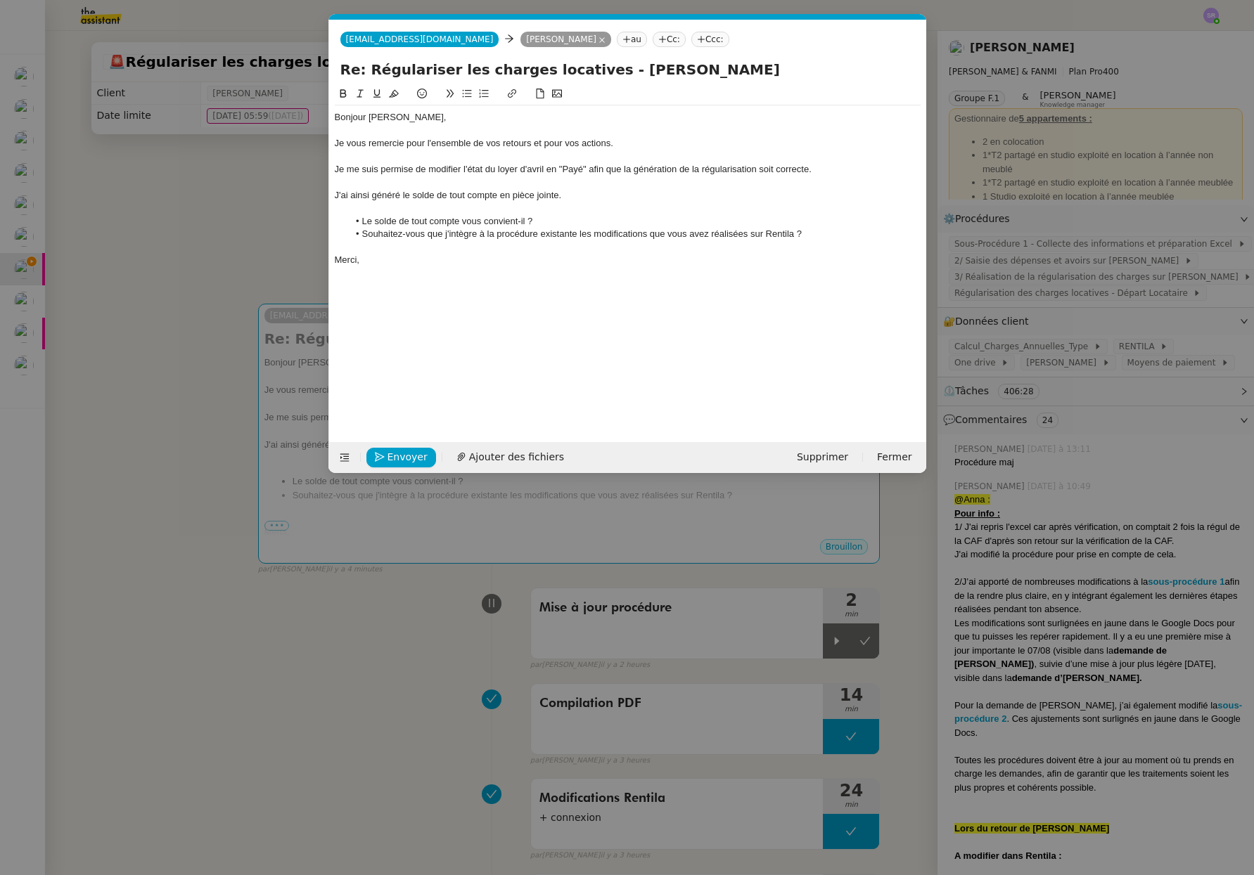
click at [223, 681] on nz-modal-container "Service TA - VOYAGE - PROPOSITION GLOBALE A utiliser dans le cadre de propositi…" at bounding box center [627, 437] width 1254 height 875
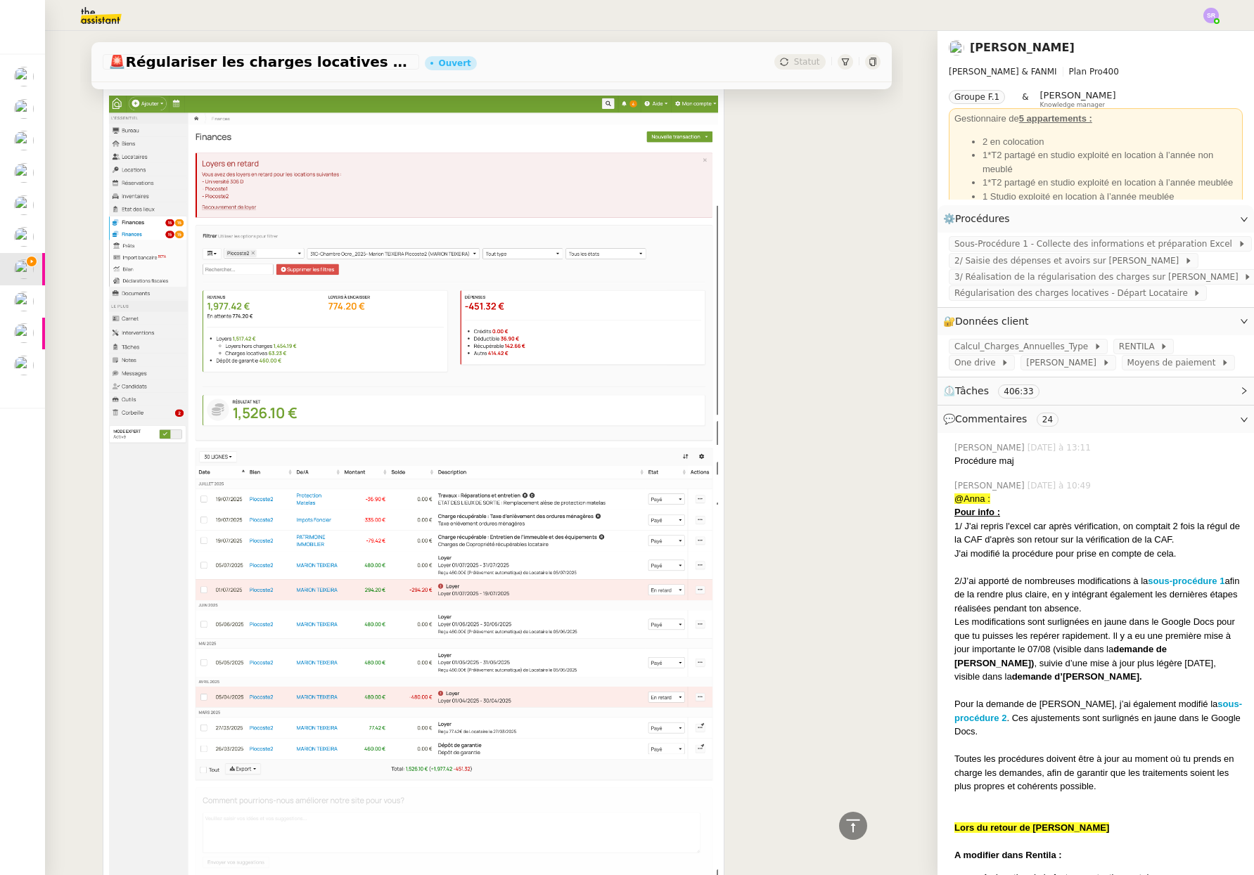
scroll to position [0, 0]
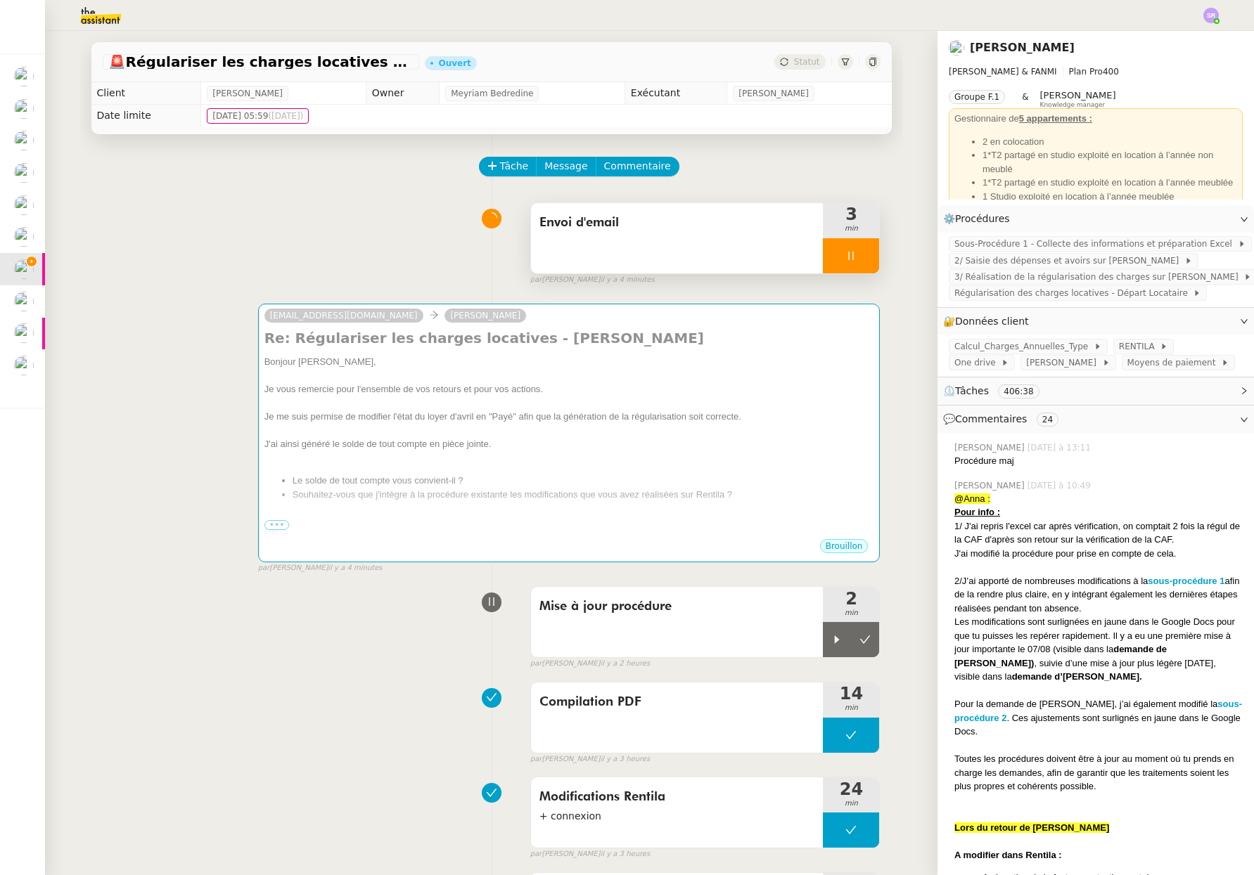
click at [829, 247] on div at bounding box center [851, 255] width 56 height 35
click at [851, 255] on button at bounding box center [865, 255] width 28 height 35
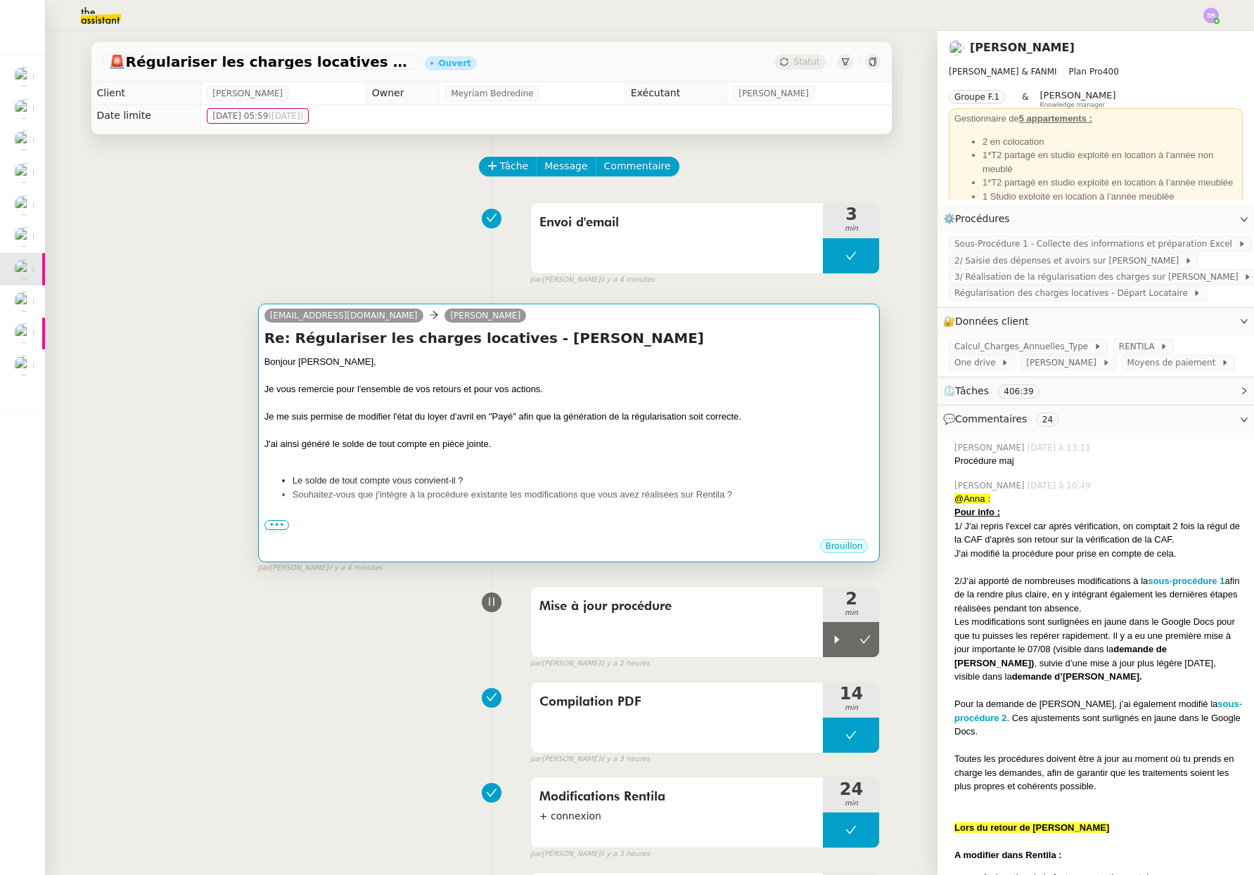
click at [264, 526] on span "•••" at bounding box center [276, 525] width 25 height 10
click at [354, 508] on div "Bonjour [PERSON_NAME], Je vous remercie pour l'ensemble de vos retours et pour …" at bounding box center [569, 446] width 610 height 183
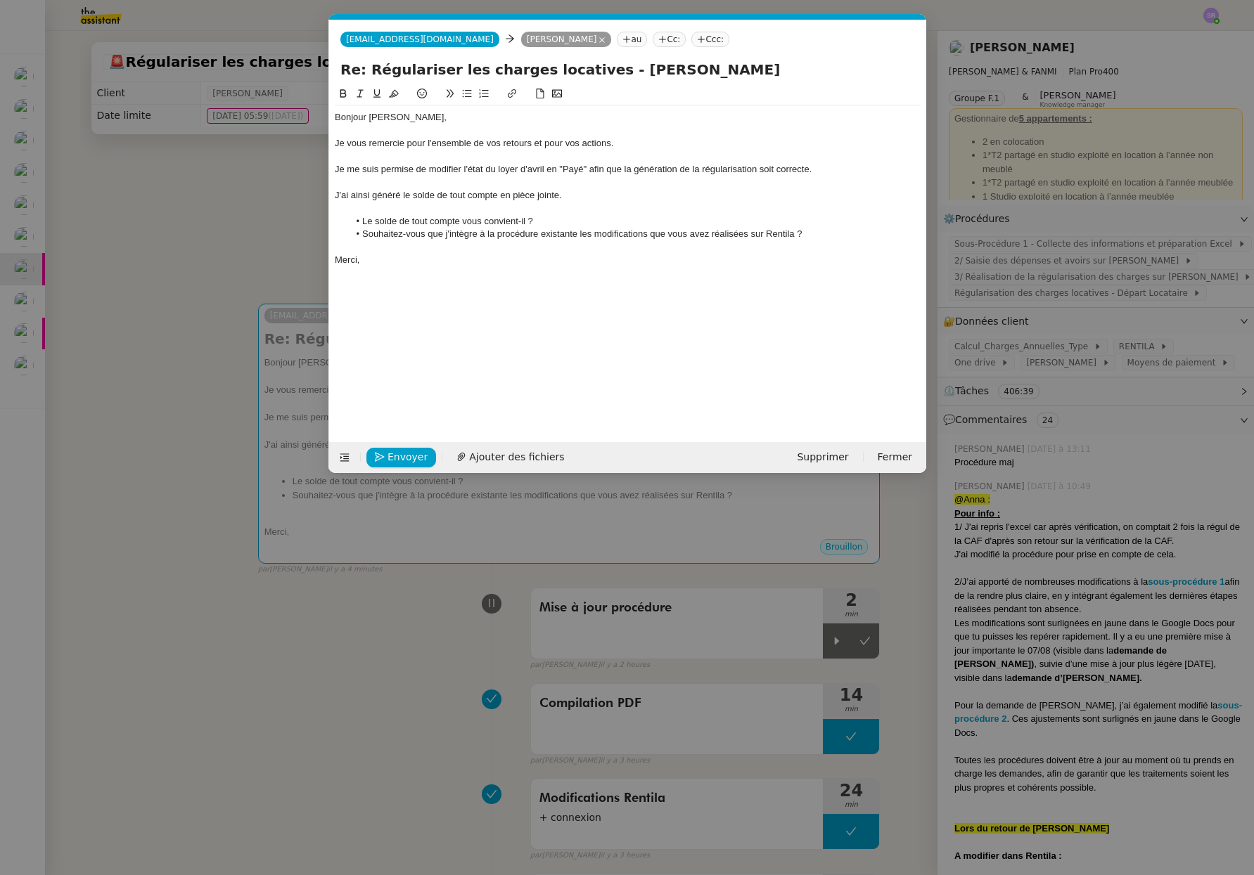
scroll to position [0, 30]
click at [645, 145] on div "Je vous remercie pour l'ensemble de vos retours et pour vos actions." at bounding box center [628, 143] width 586 height 13
click at [263, 705] on nz-modal-container "Service TA - VOYAGE - PROPOSITION GLOBALE A utiliser dans le cadre de propositi…" at bounding box center [627, 437] width 1254 height 875
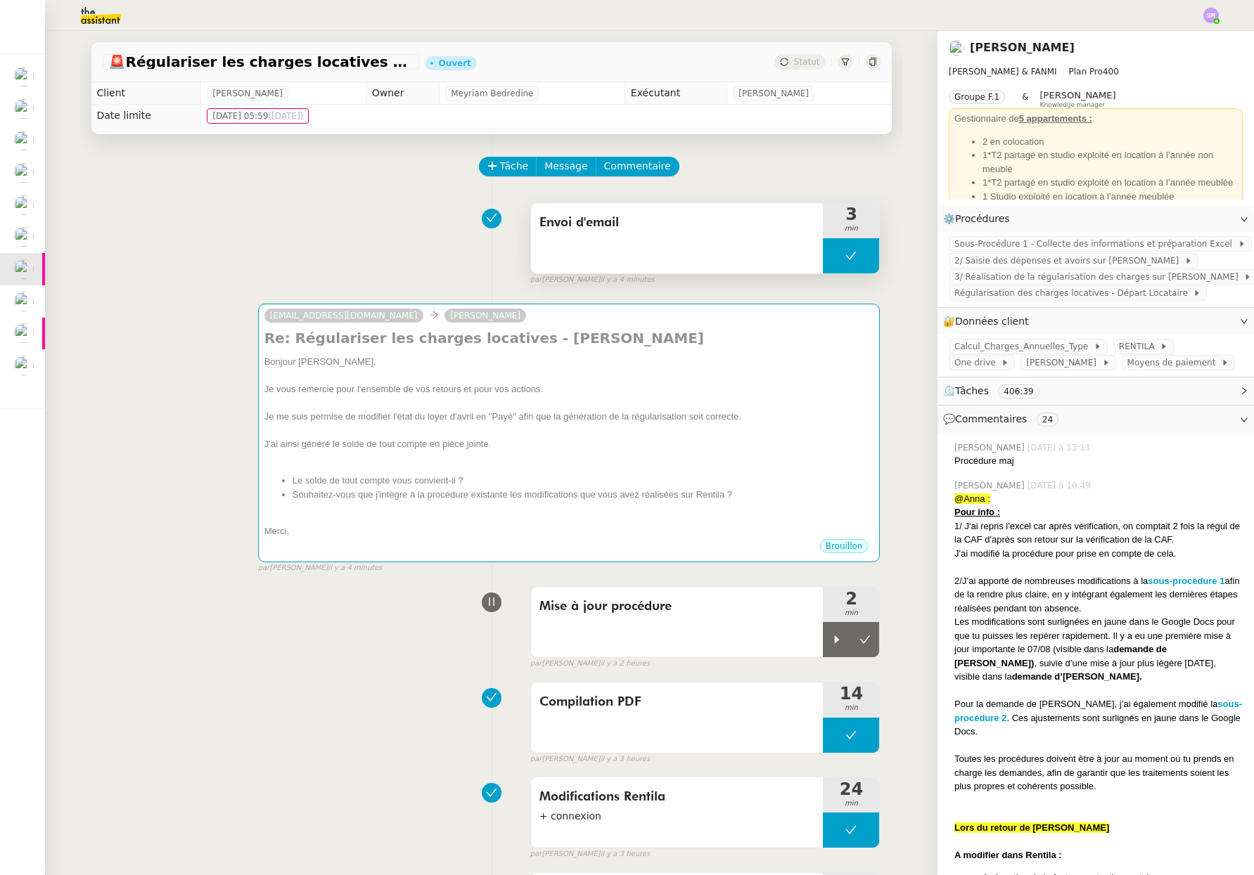
click at [826, 258] on button at bounding box center [851, 255] width 56 height 35
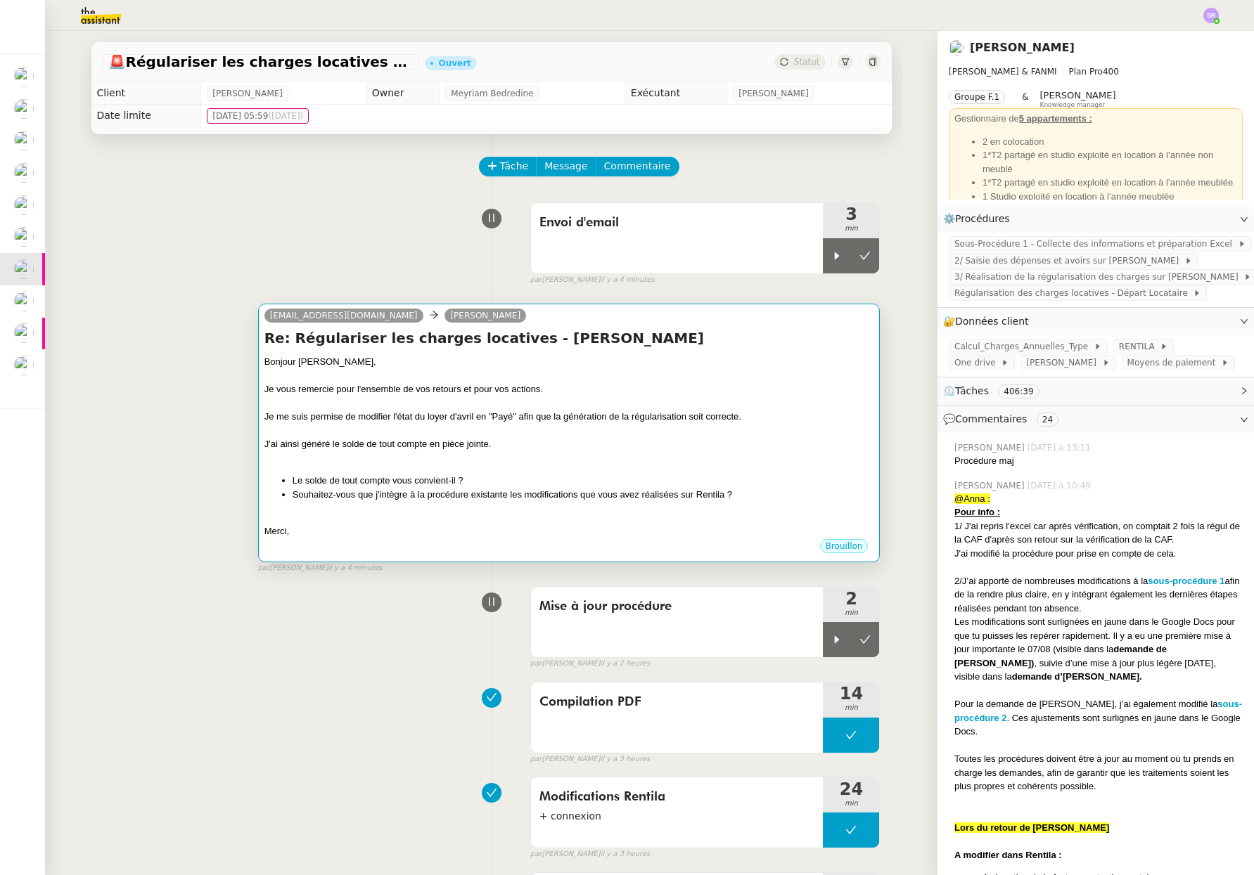
drag, startPoint x: 823, startPoint y: 258, endPoint x: 781, endPoint y: 333, distance: 85.6
click at [831, 258] on icon at bounding box center [836, 255] width 11 height 11
click at [737, 465] on div "Bonjour [PERSON_NAME], Je vous remercie pour l'ensemble de vos retours et pour …" at bounding box center [569, 446] width 610 height 183
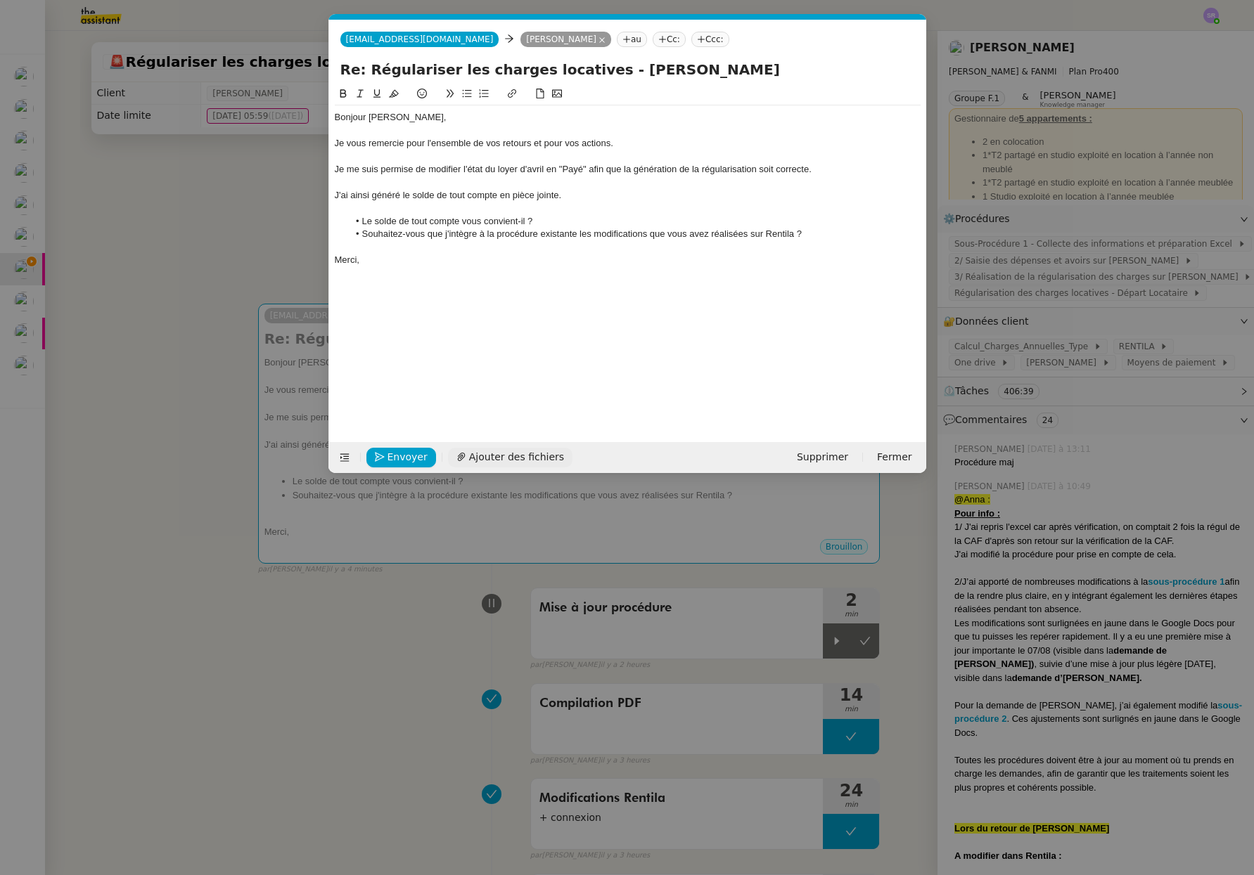
click at [528, 455] on span "Ajouter des fichiers" at bounding box center [516, 457] width 95 height 16
click at [629, 142] on div "Je vous remercie pour l'ensemble de vos retours et pour vos actions." at bounding box center [628, 143] width 586 height 13
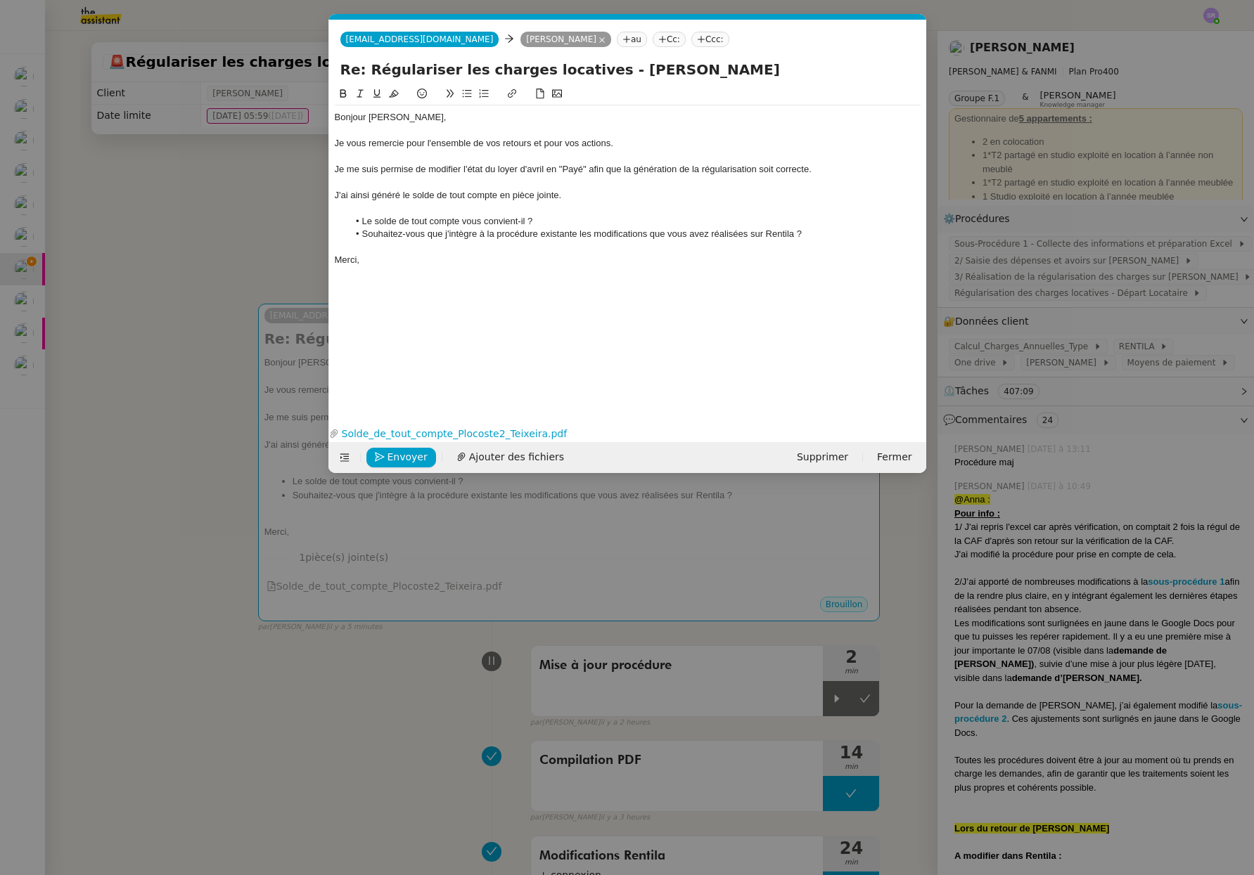
click at [847, 169] on div "Je me suis permise de modifier l'état du loyer d'avril en "Payé" afin que la gé…" at bounding box center [628, 169] width 586 height 13
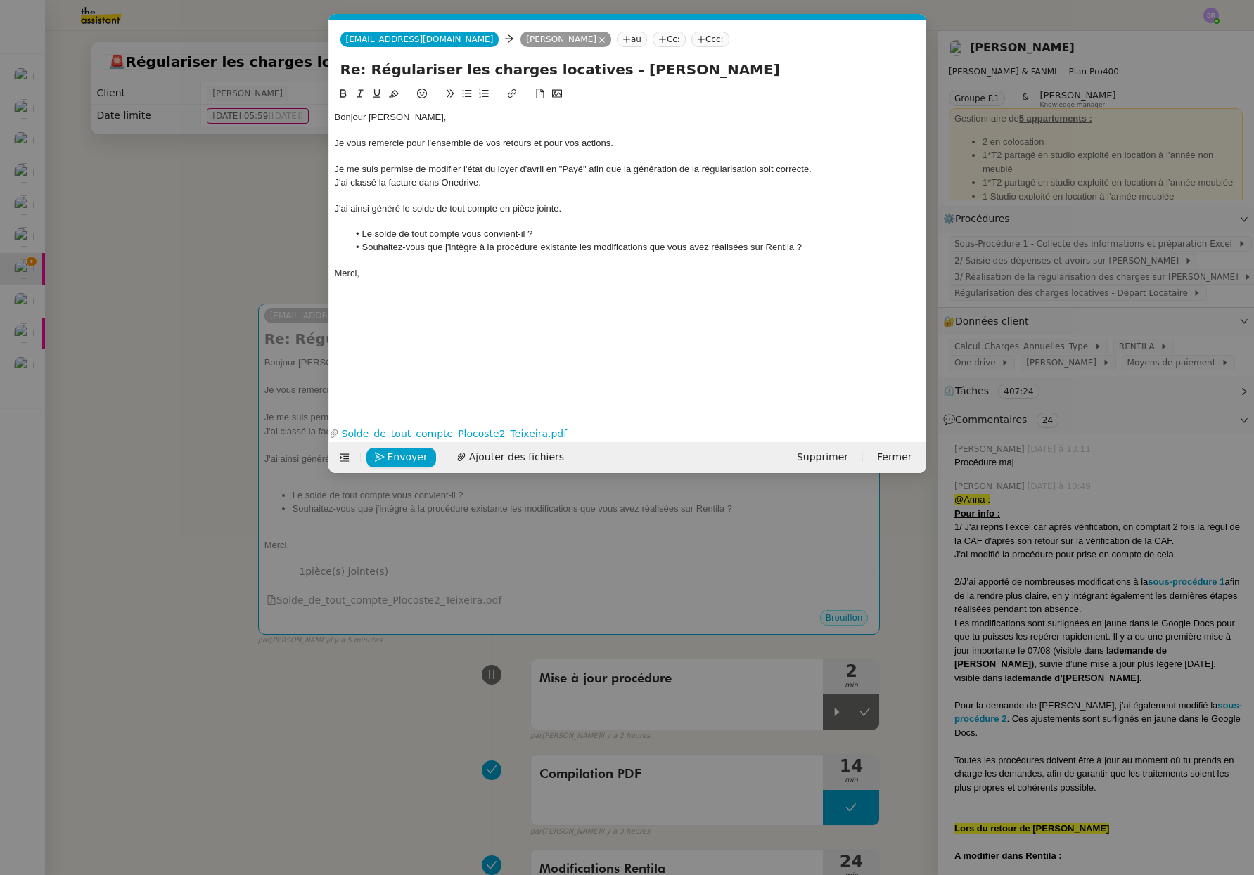
click at [363, 181] on div "J'ai classé la facture dans Onedrive." at bounding box center [628, 182] width 586 height 13
click at [335, 211] on div "J'ai ainsi généré le solde de tout compte en pièce jointe." at bounding box center [628, 208] width 586 height 13
click at [522, 210] on div "Enfin, j'ai ainsi généré le solde de tout compte en pièce jointe." at bounding box center [628, 208] width 586 height 13
click at [395, 459] on span "Envoyer" at bounding box center [407, 457] width 40 height 16
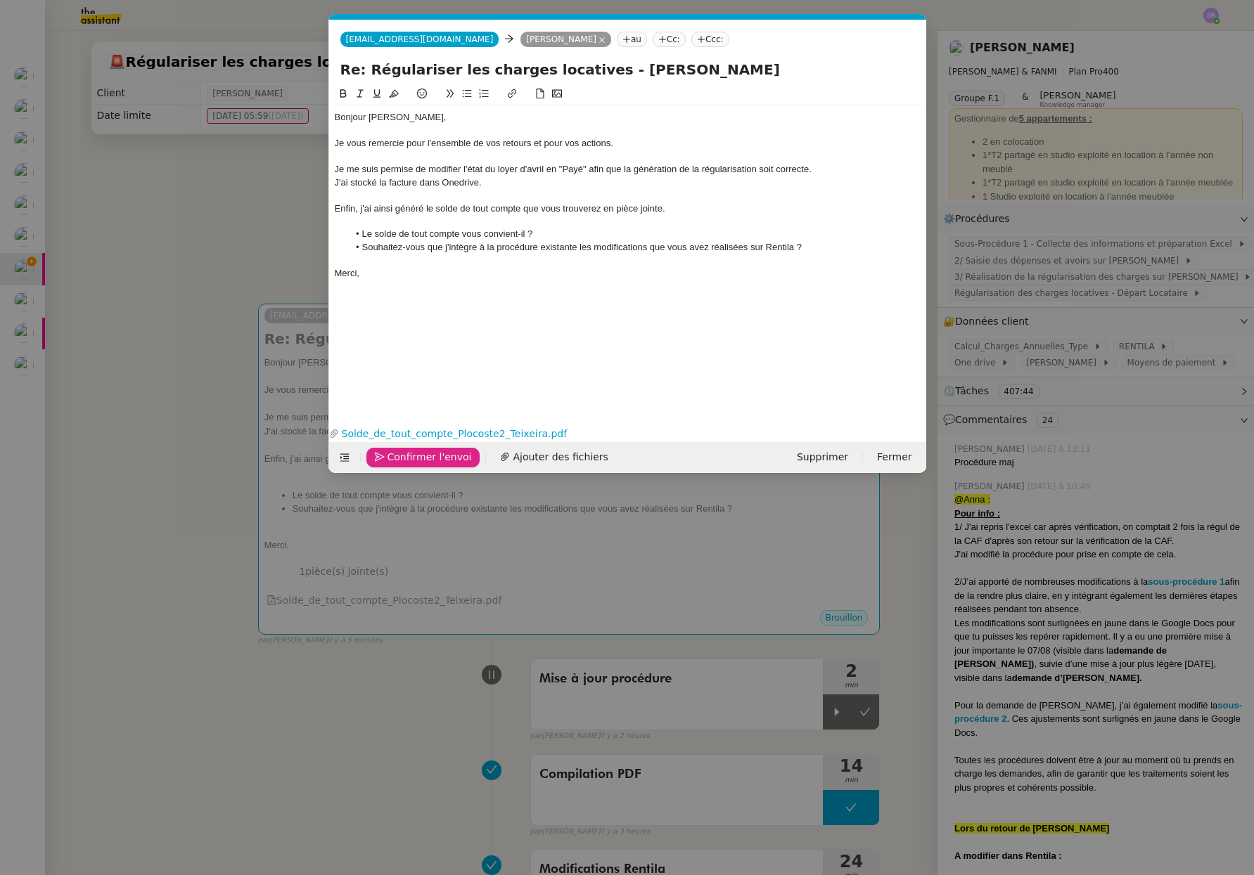
click at [169, 379] on nz-modal-container "Service TA - VOYAGE - PROPOSITION GLOBALE A utiliser dans le cadre de propositi…" at bounding box center [627, 437] width 1254 height 875
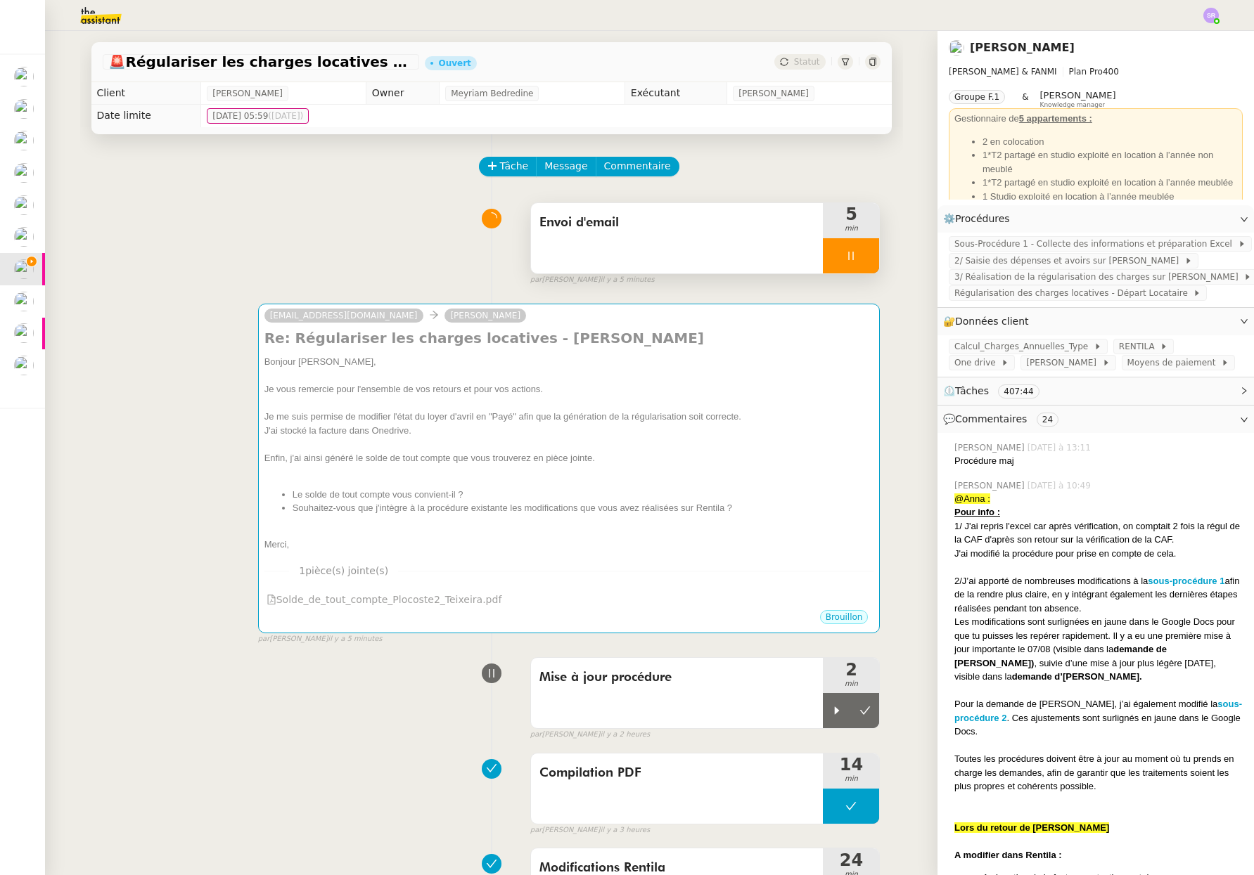
drag, startPoint x: 835, startPoint y: 253, endPoint x: 846, endPoint y: 254, distance: 10.6
click at [849, 253] on icon at bounding box center [851, 256] width 5 height 8
click at [859, 253] on icon at bounding box center [864, 255] width 11 height 11
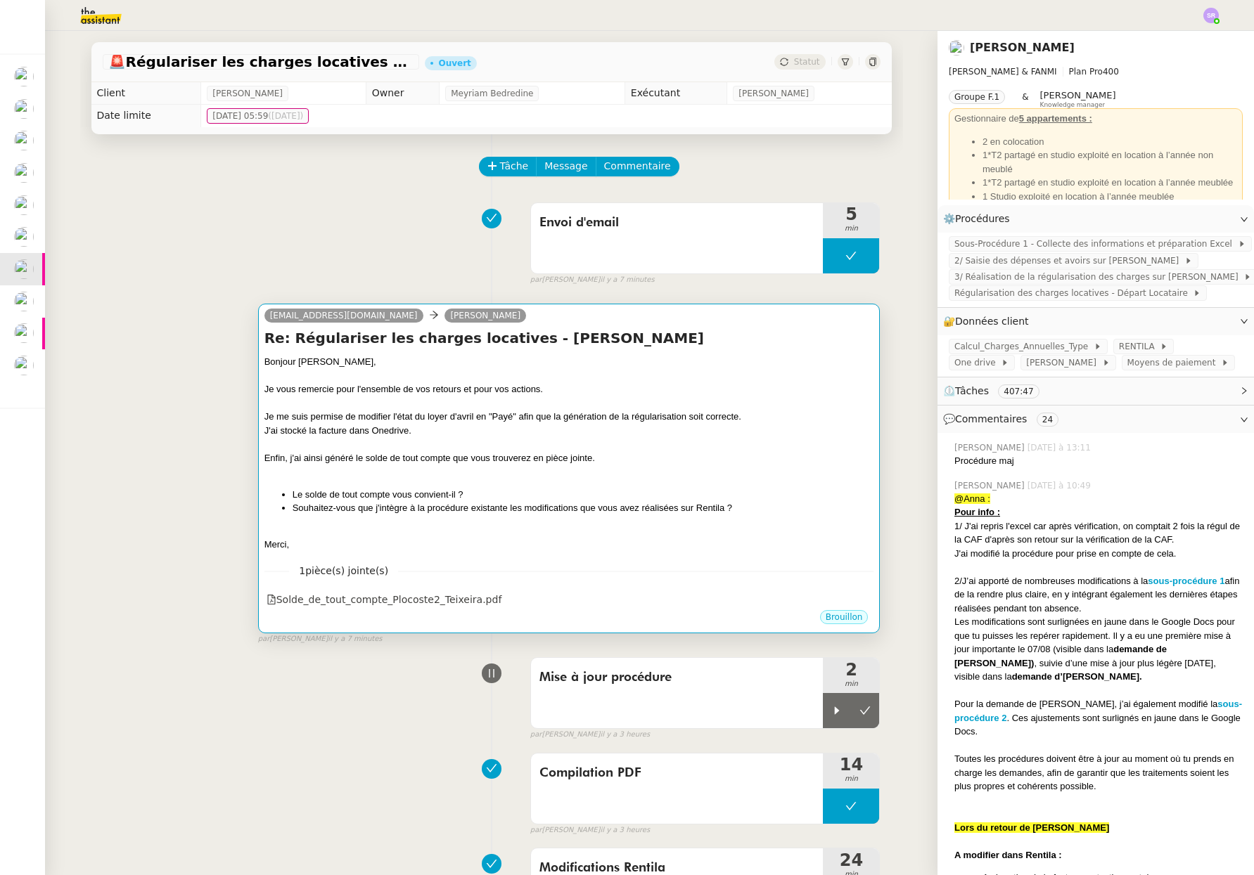
click at [428, 432] on div "J'ai stocké la facture dans Onedrive." at bounding box center [569, 431] width 610 height 14
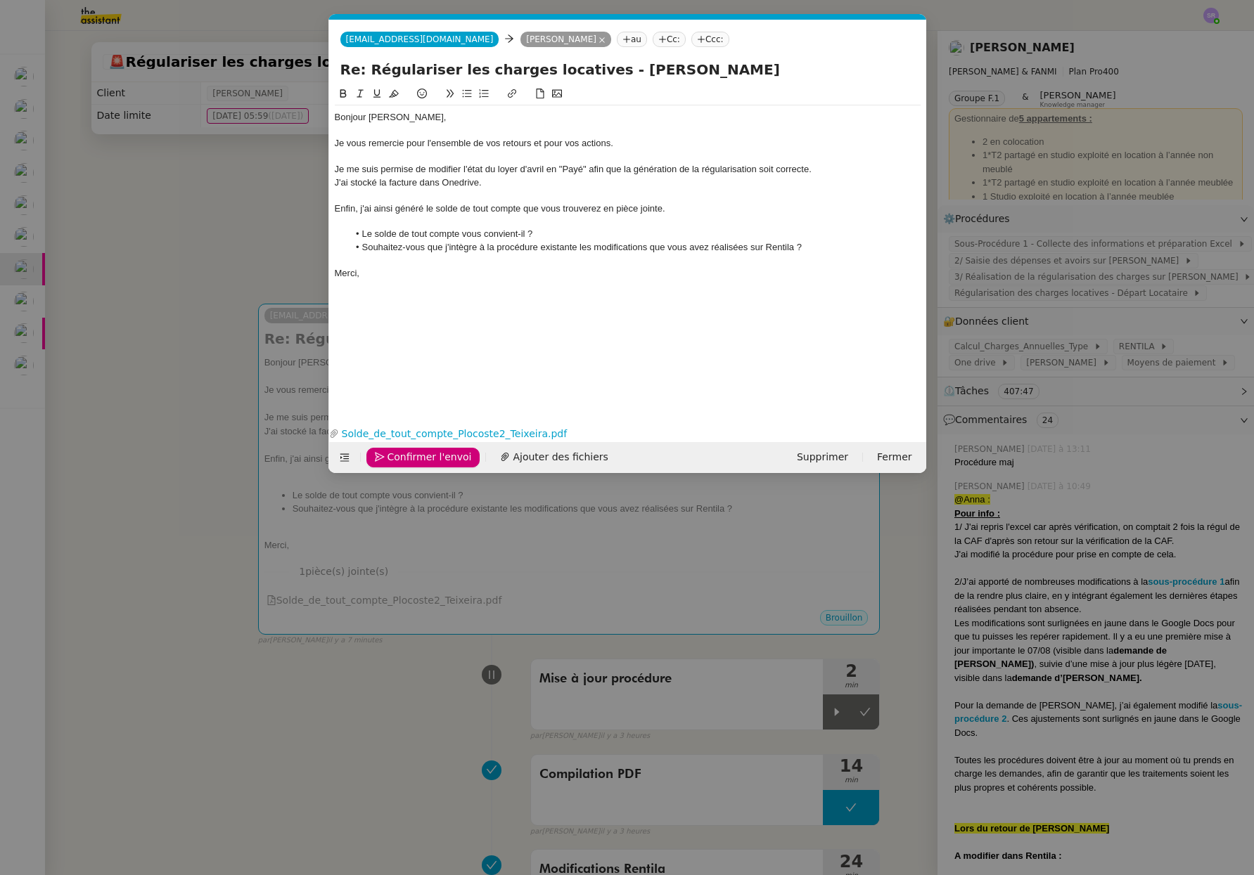
drag, startPoint x: 617, startPoint y: 581, endPoint x: 615, endPoint y: 554, distance: 27.5
click at [616, 579] on nz-modal-container "Service TA - VOYAGE - PROPOSITION GLOBALE A utiliser dans le cadre de propositi…" at bounding box center [627, 437] width 1254 height 875
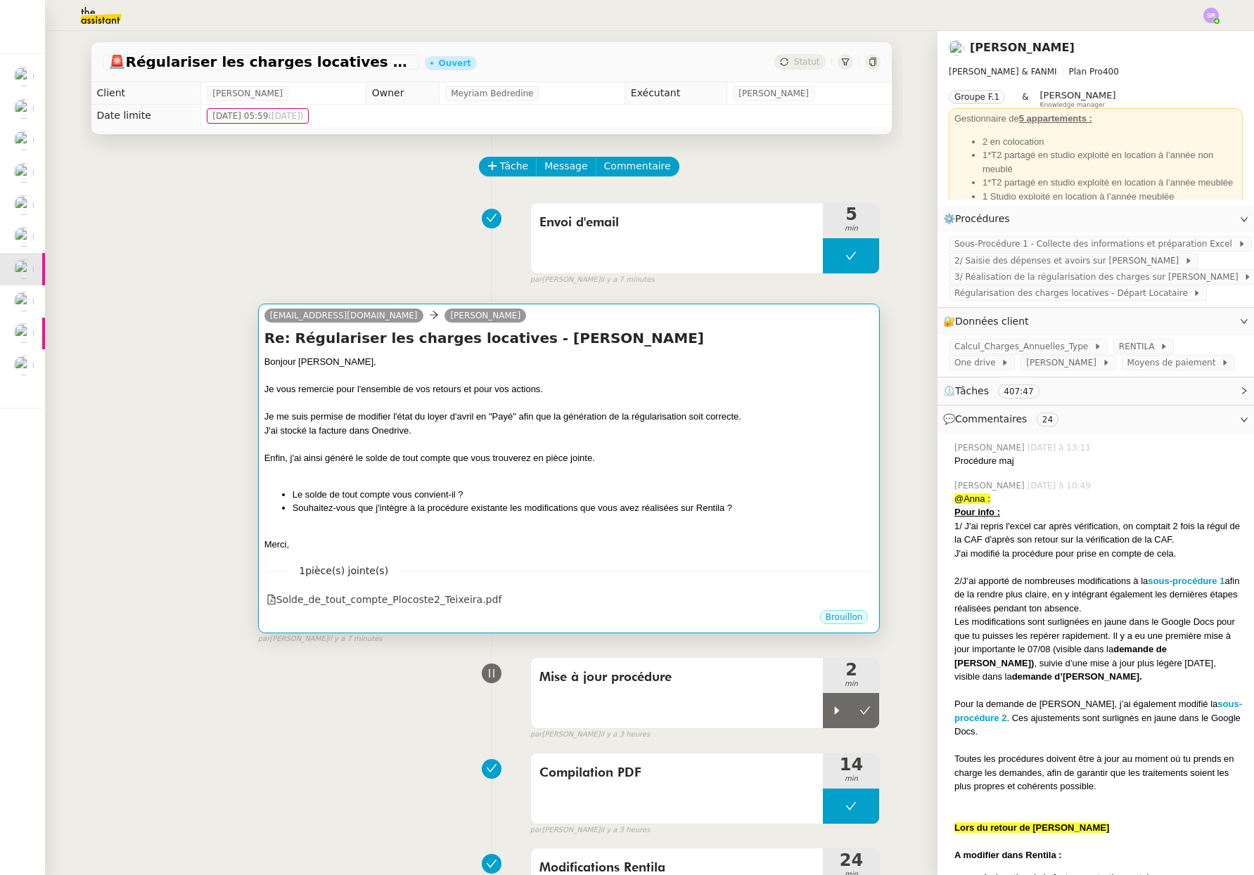
click at [655, 428] on div "J'ai stocké la facture dans Onedrive." at bounding box center [569, 431] width 610 height 14
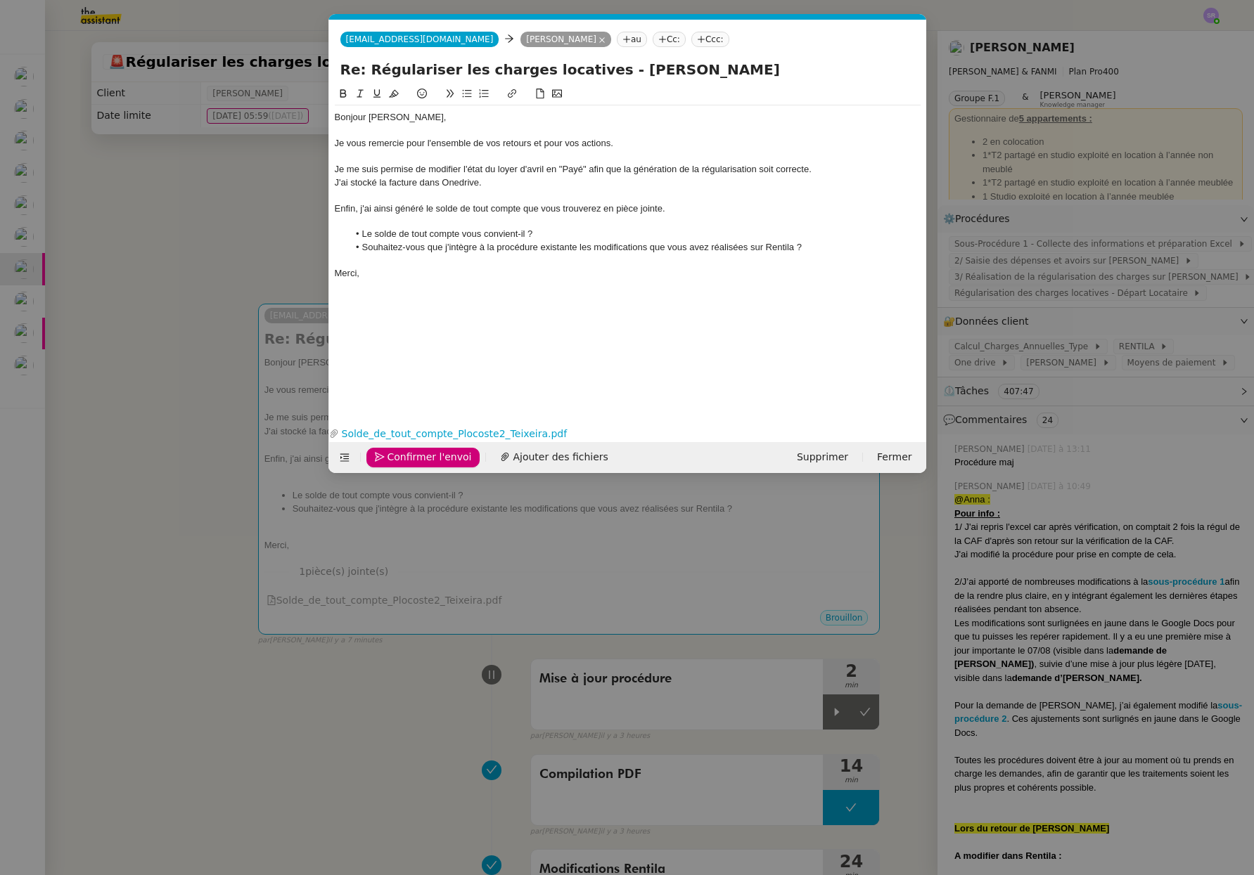
click at [805, 169] on div "Je me suis permise de modifier l'état du loyer d'avril en "Payé" afin que la gé…" at bounding box center [628, 169] width 586 height 13
click at [807, 169] on div "Je me suis permise de modifier l'état du loyer d'avril en "Payé" afin que la gé…" at bounding box center [628, 169] width 586 height 13
click at [586, 172] on div "Je me suis permise de modifier l'état du loyer d'avril en "Payé" afin que la gé…" at bounding box center [628, 169] width 586 height 13
click at [589, 172] on div "Je me suis permise de modifier l'état du loyer d'avril en "Payé" (voir pièce jo…" at bounding box center [628, 169] width 586 height 13
click at [783, 187] on div "J'ai stocké la facture dans Onedrive." at bounding box center [628, 182] width 586 height 13
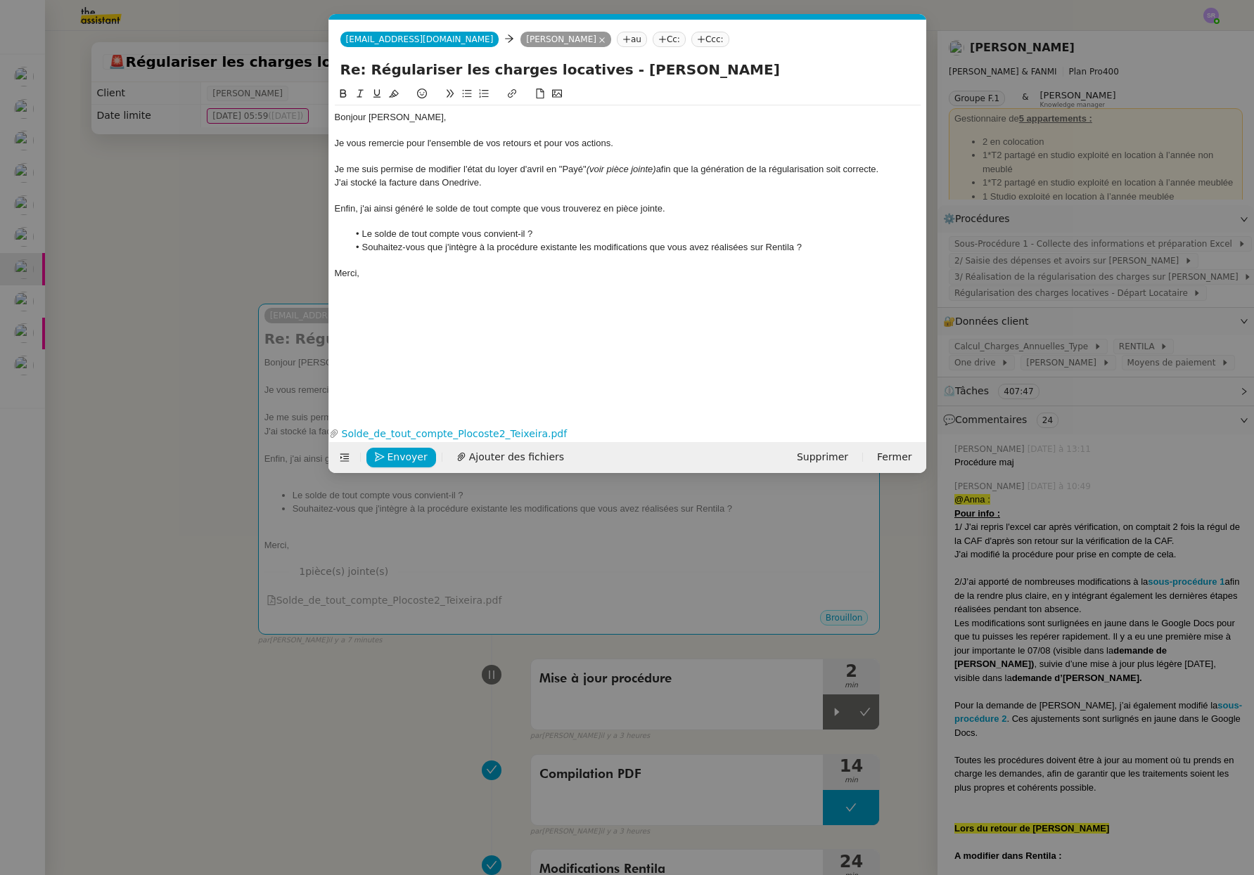
click at [847, 171] on div "Je me suis permise de modifier l'état du loyer d'avril en "Payé" (voir pièce jo…" at bounding box center [628, 169] width 586 height 13
click at [487, 459] on span "Ajouter des fichiers" at bounding box center [516, 457] width 95 height 16
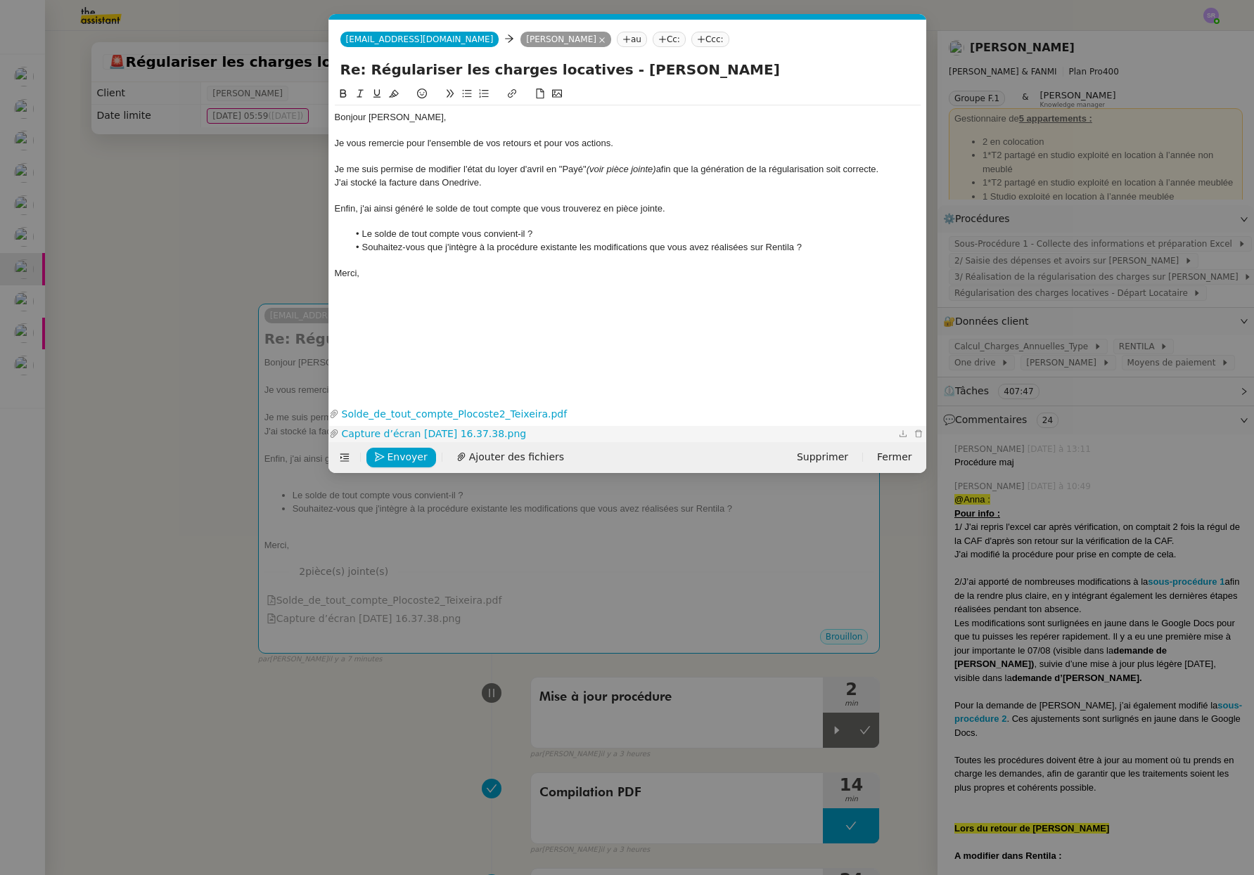
click at [434, 433] on link "Capture d’écran [DATE] 16.37.38.png" at bounding box center [617, 434] width 556 height 16
click at [384, 458] on button "Envoyer" at bounding box center [401, 458] width 70 height 20
drag, startPoint x: 410, startPoint y: 460, endPoint x: 388, endPoint y: 463, distance: 22.0
click at [410, 460] on span "Confirmer l'envoi" at bounding box center [429, 457] width 84 height 16
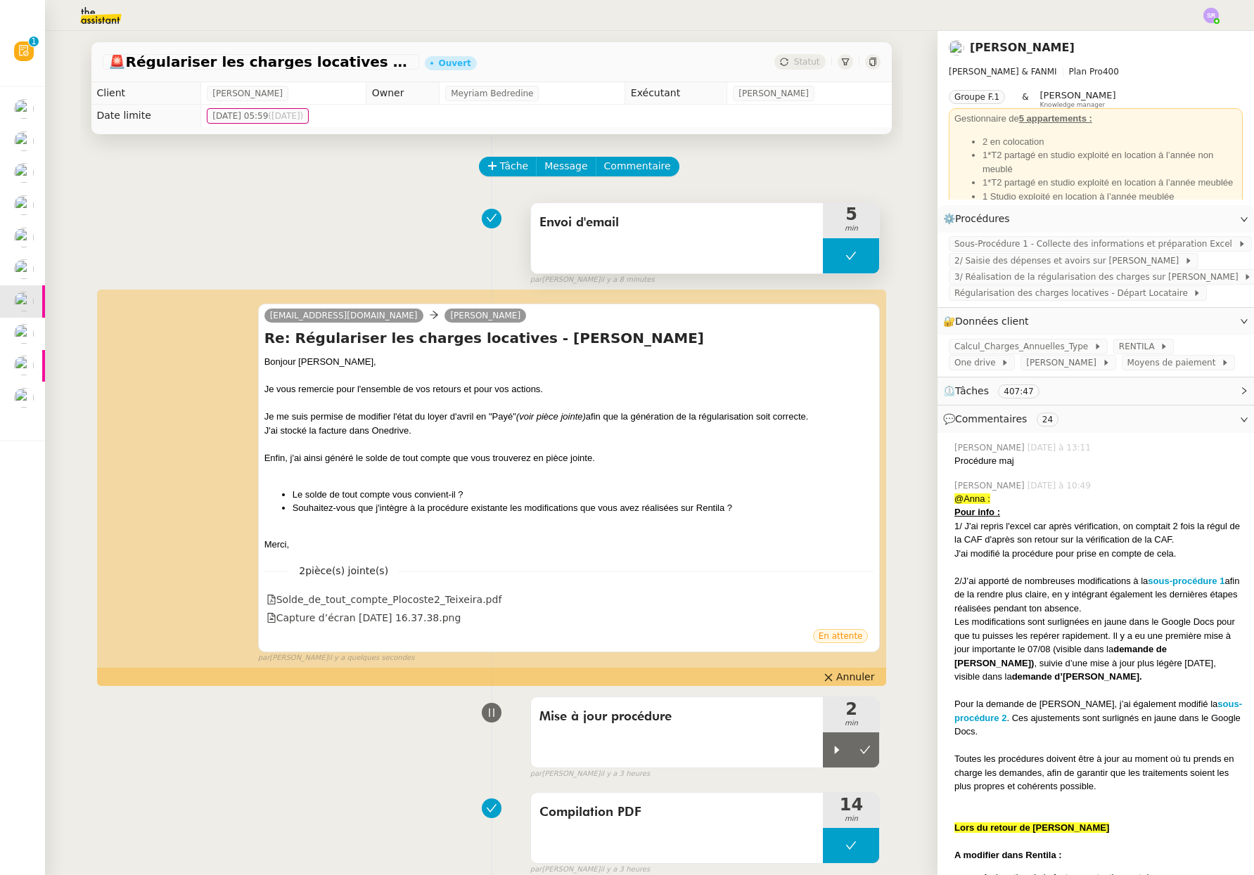
click at [845, 257] on icon at bounding box center [850, 255] width 11 height 11
click at [830, 257] on div at bounding box center [837, 255] width 28 height 35
click at [846, 257] on div at bounding box center [851, 255] width 56 height 35
click at [859, 256] on icon at bounding box center [864, 255] width 11 height 11
